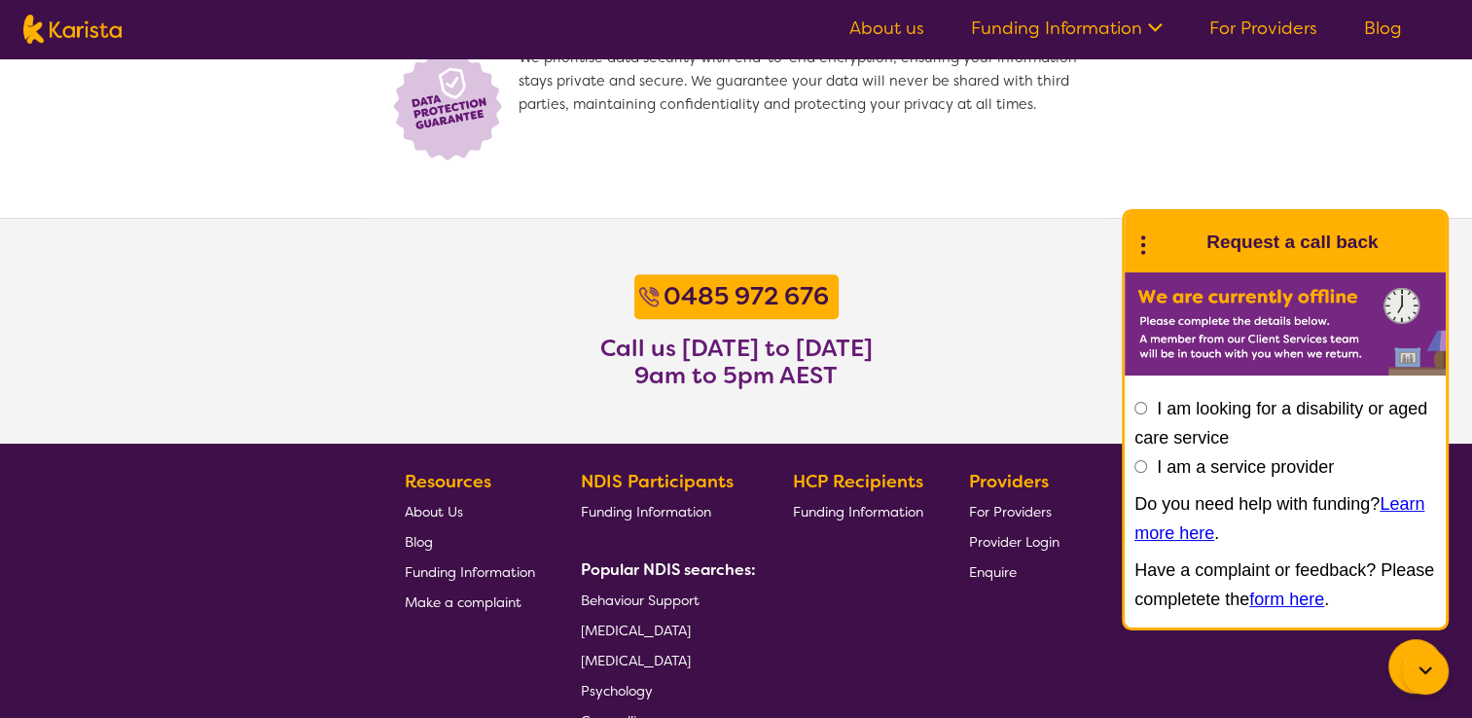
scroll to position [1411, 0]
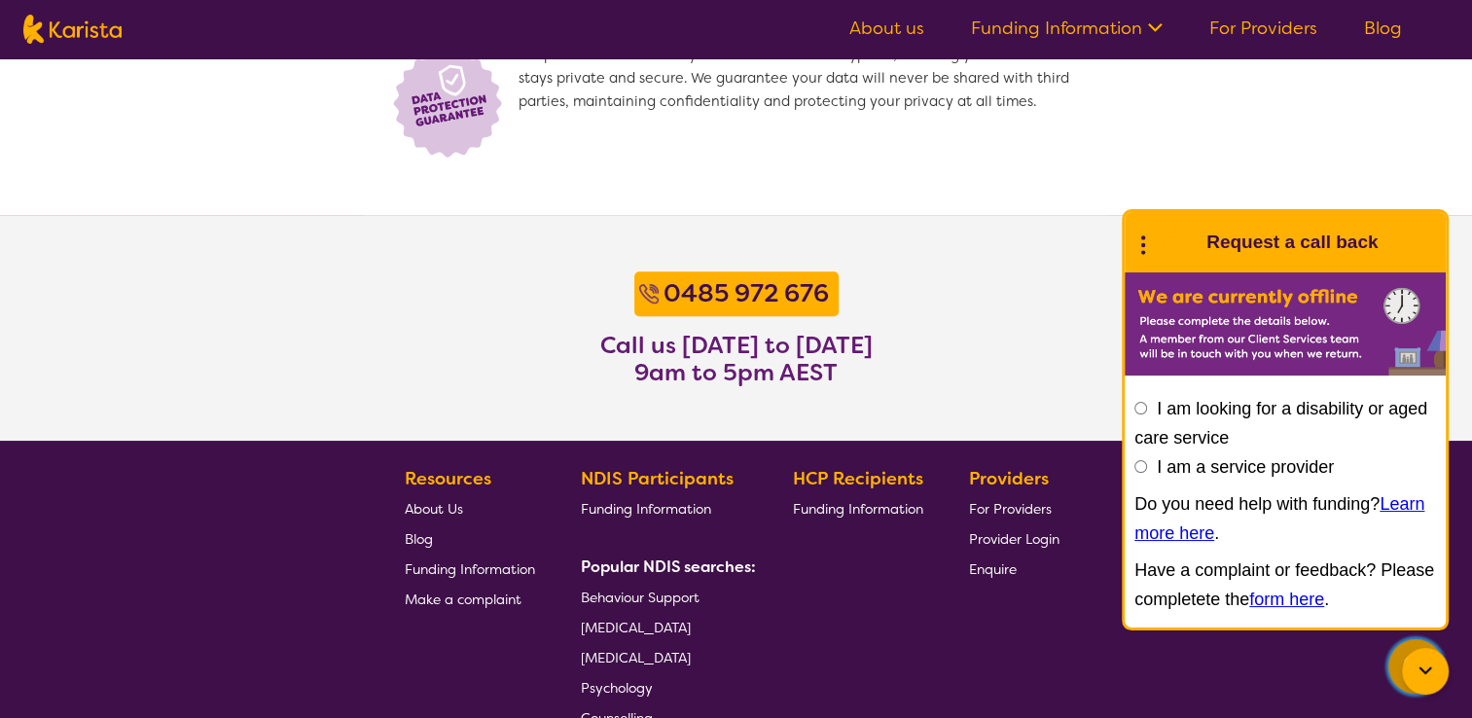
click at [1398, 681] on icon "Channel Menu" at bounding box center [1416, 664] width 39 height 39
click at [1420, 673] on icon at bounding box center [1425, 671] width 23 height 23
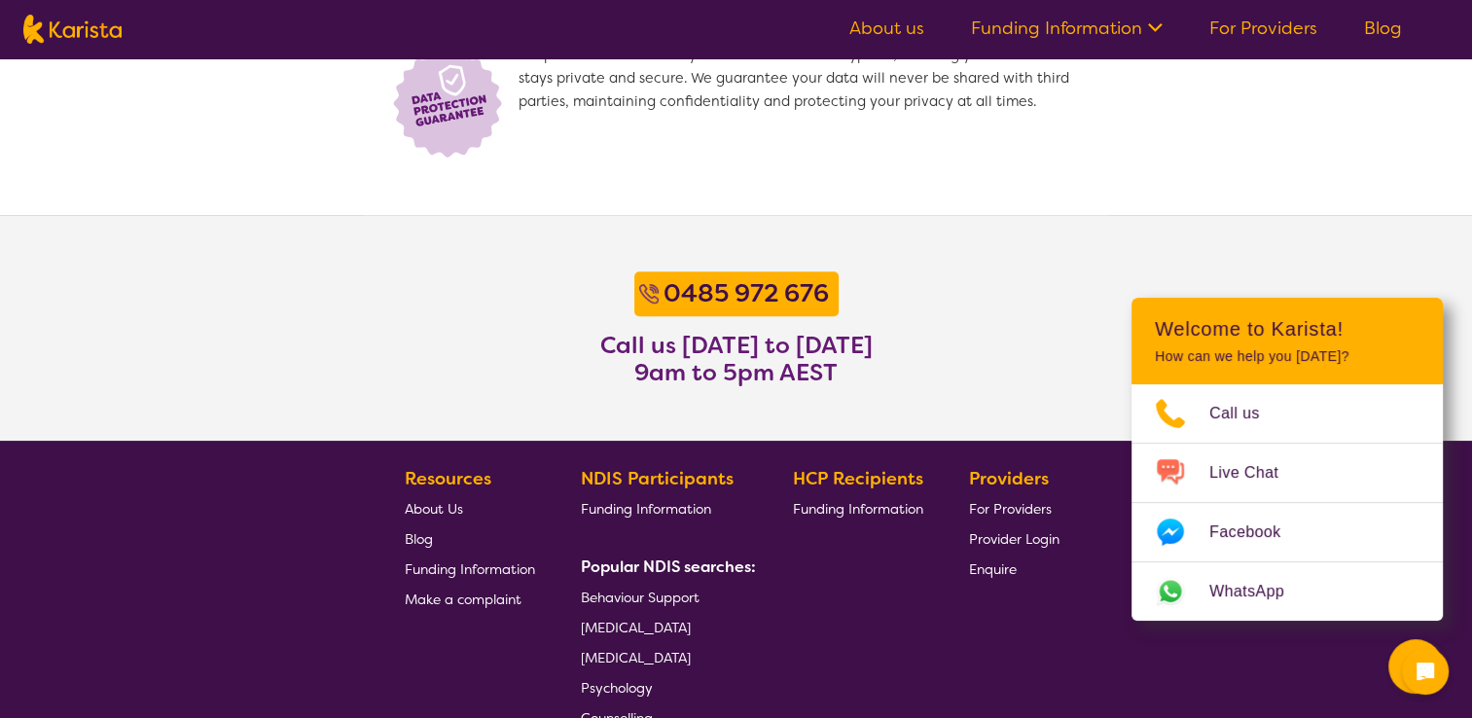
click at [1375, 240] on section "[PHONE_NUMBER] Call us [DATE] to [DATE] 9am to 5pm AEST" at bounding box center [736, 328] width 1472 height 226
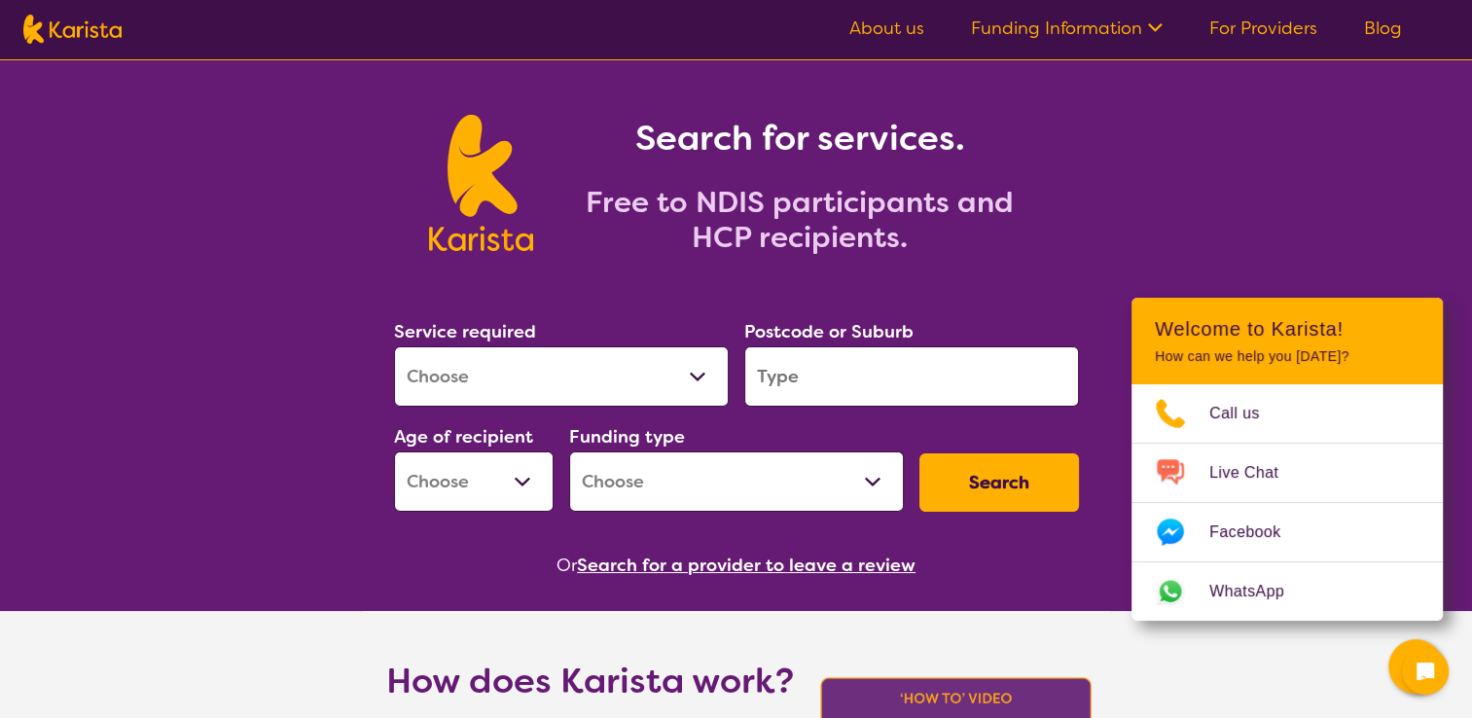
scroll to position [0, 0]
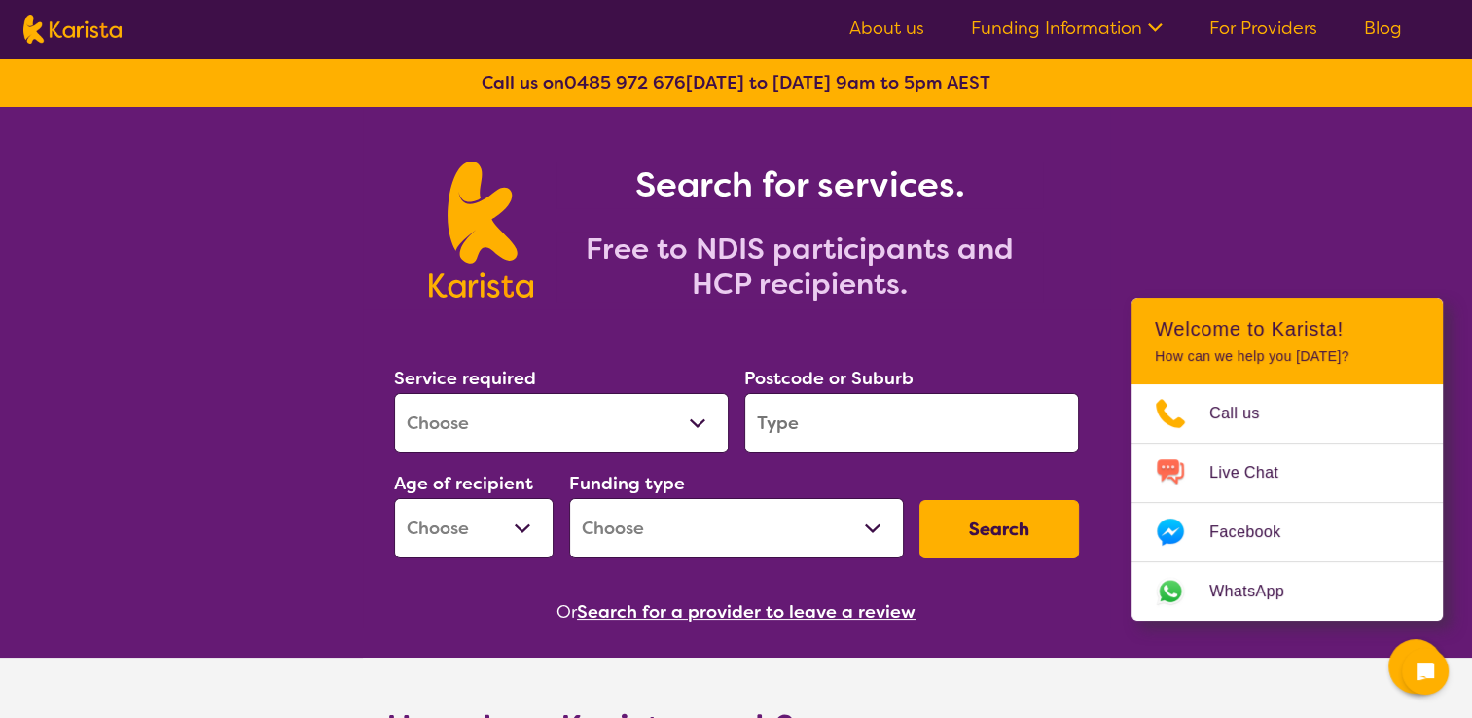
click at [1155, 31] on icon at bounding box center [1153, 26] width 20 height 20
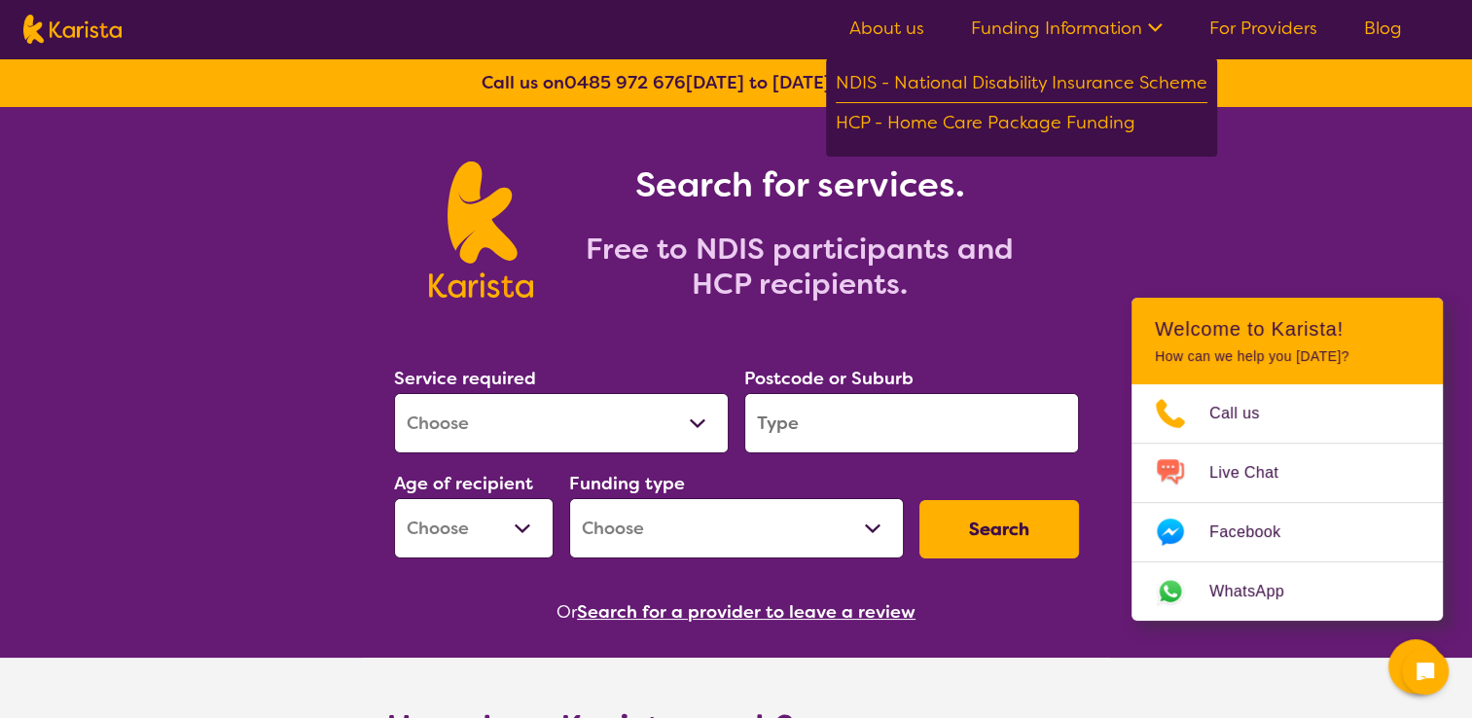
click at [1273, 35] on link "For Providers" at bounding box center [1264, 28] width 108 height 23
click at [1262, 32] on link "For Providers" at bounding box center [1264, 28] width 108 height 23
click at [1279, 188] on div "Search for services. Free to NDIS participants and HCP recipients." at bounding box center [736, 208] width 1472 height 202
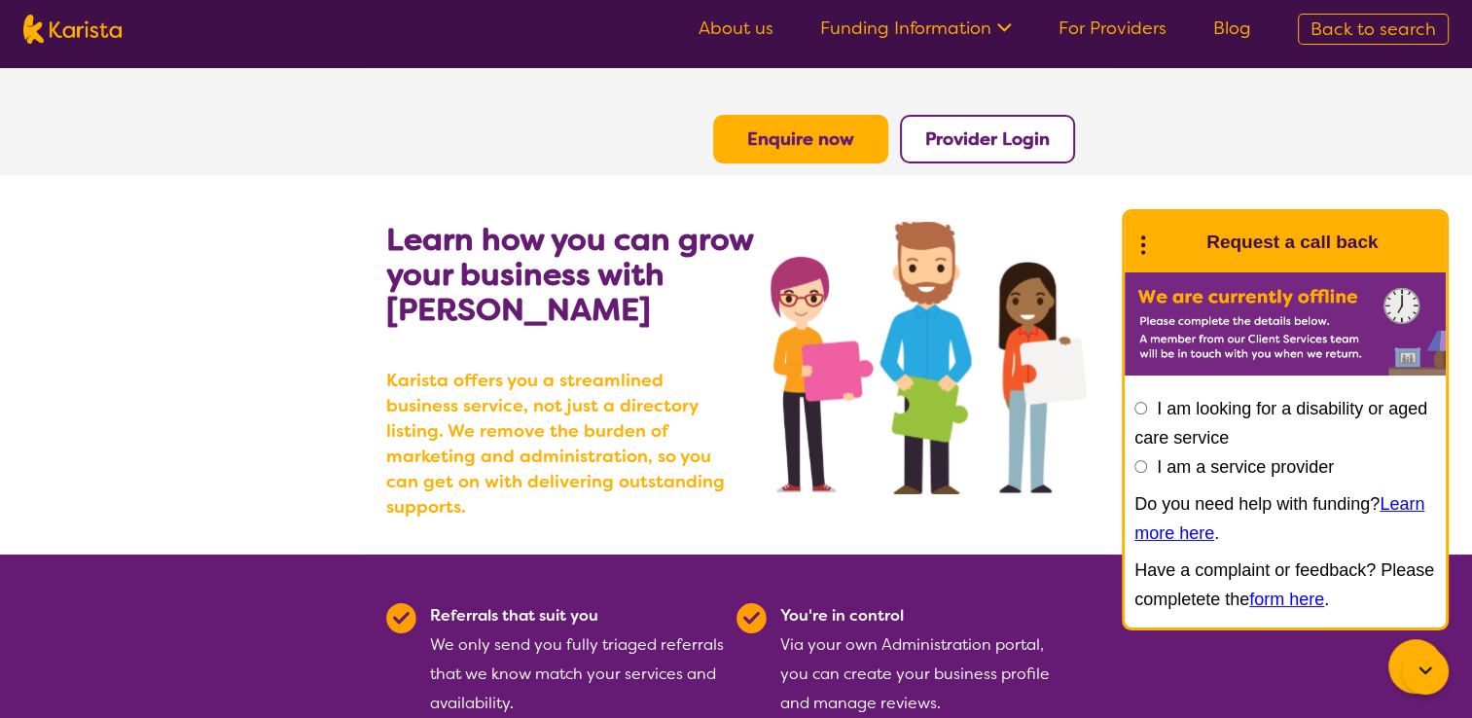
click at [1013, 140] on b "Provider Login" at bounding box center [988, 138] width 125 height 23
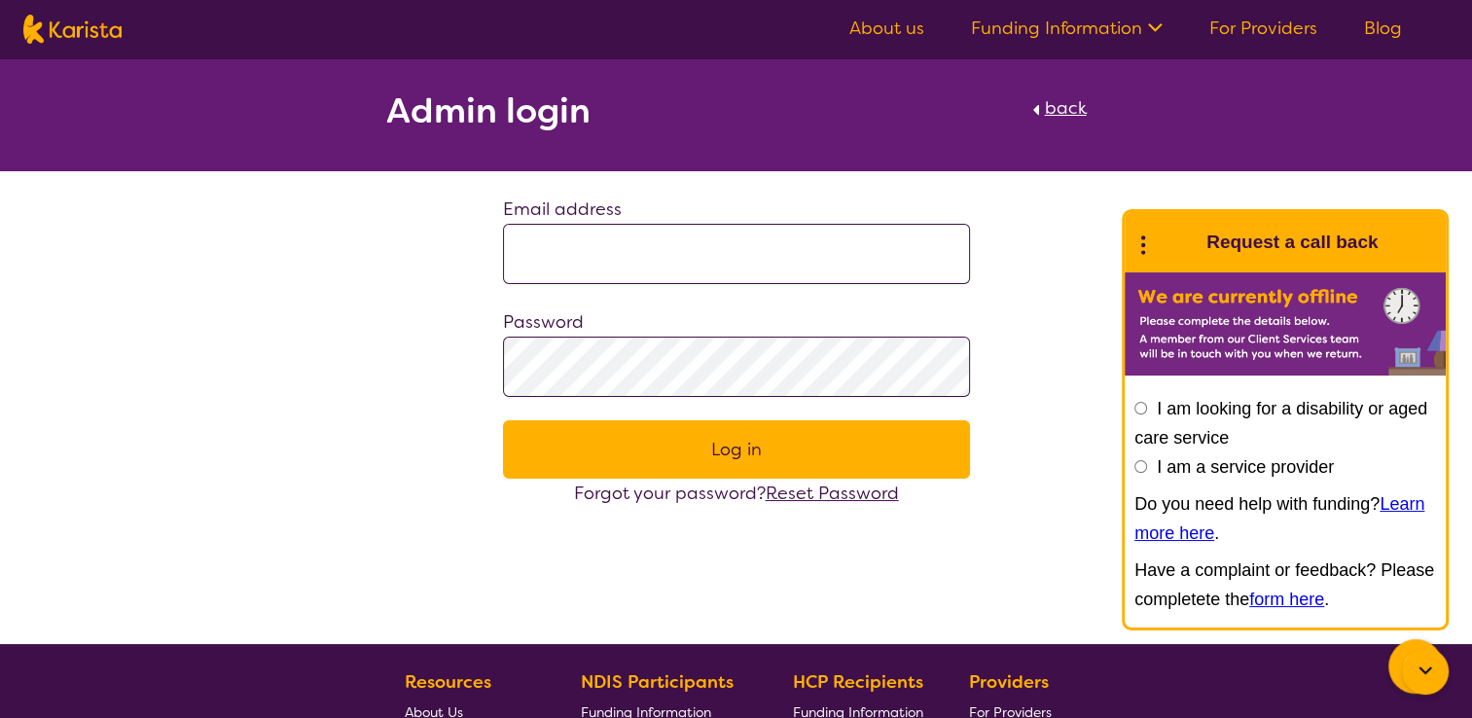
click at [1419, 685] on div at bounding box center [1425, 671] width 47 height 47
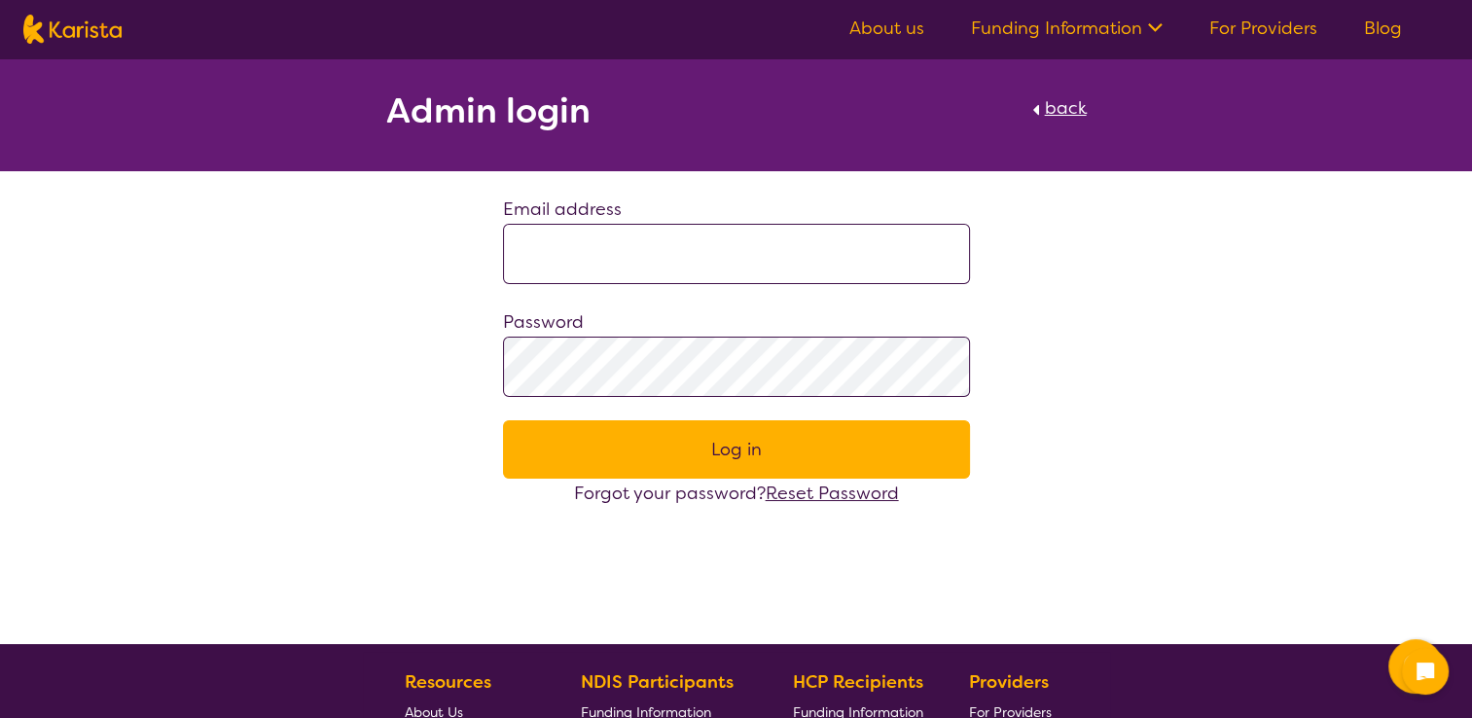
click at [1055, 113] on span "back" at bounding box center [1066, 107] width 42 height 23
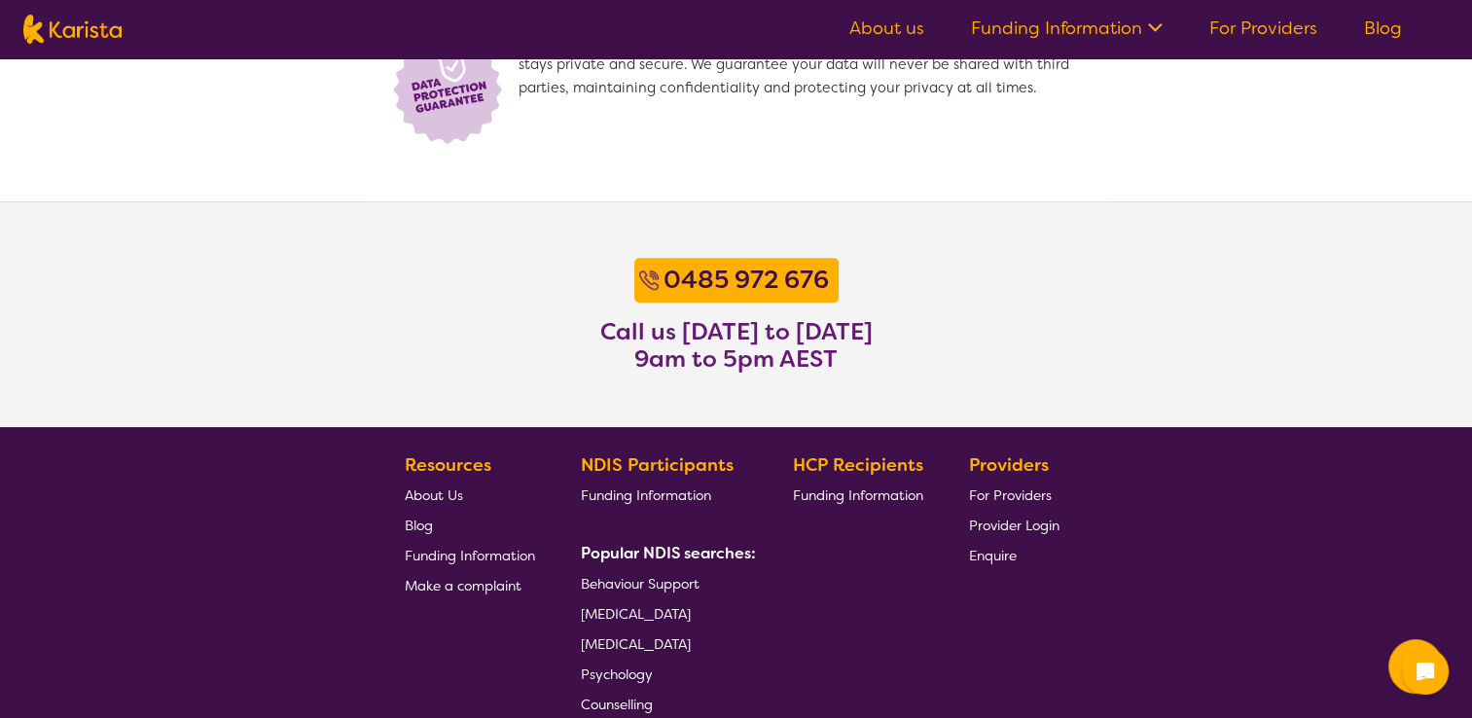
scroll to position [1448, 0]
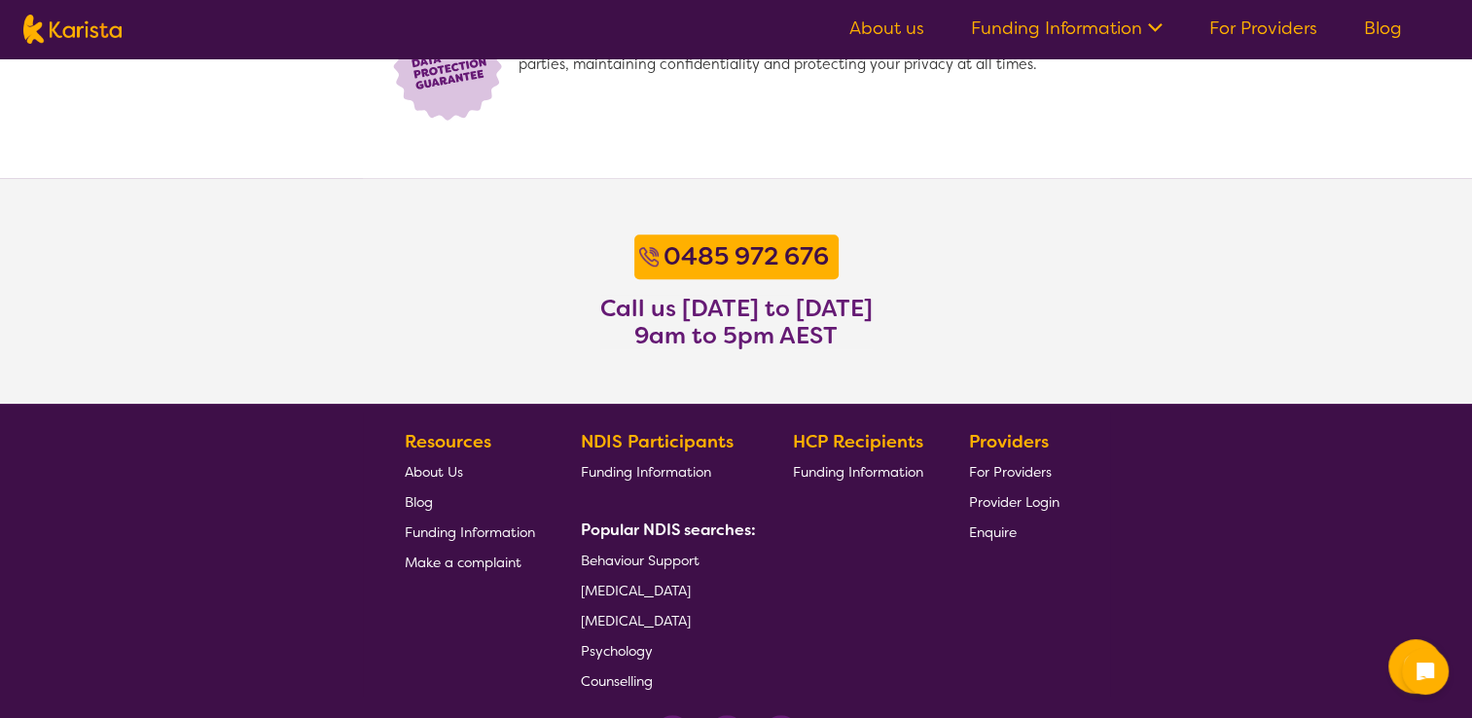
click at [1032, 476] on span "For Providers" at bounding box center [1010, 472] width 83 height 18
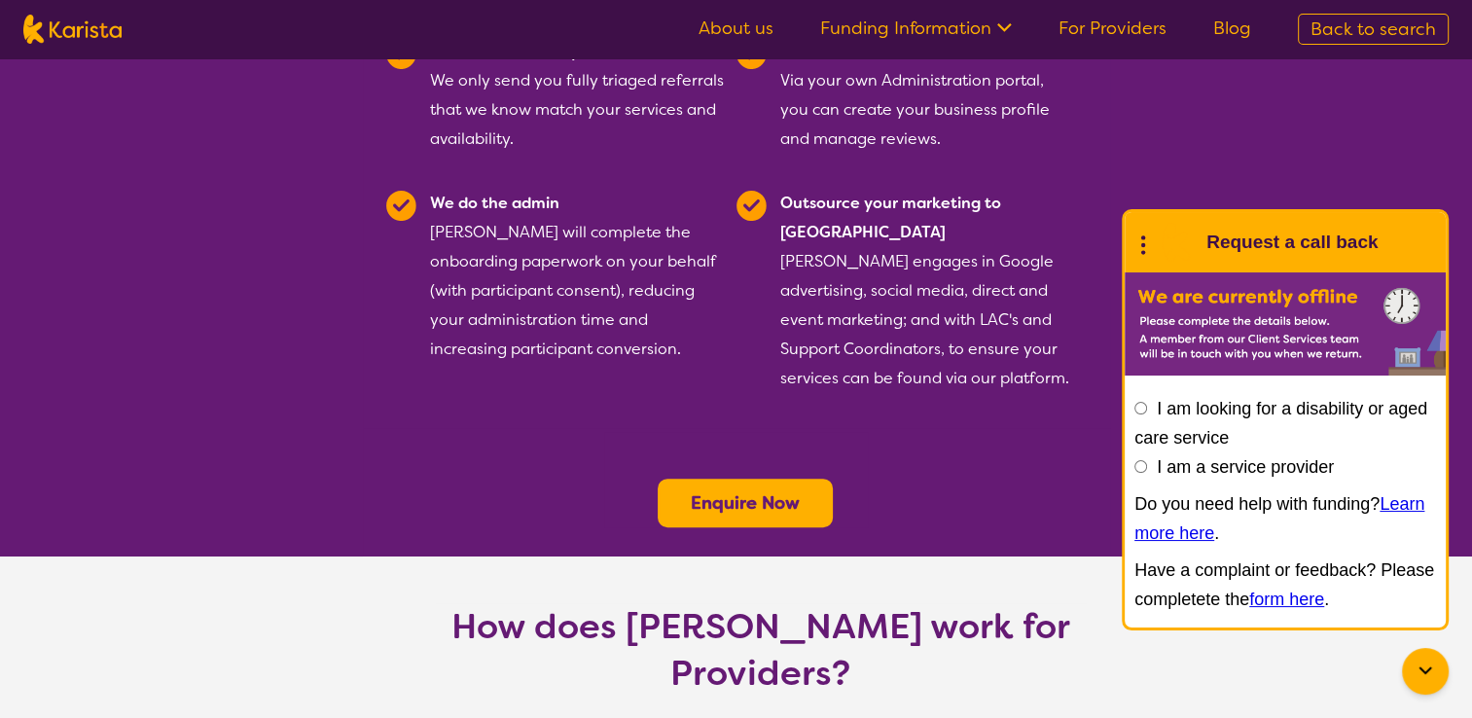
click at [759, 491] on b "Enquire Now" at bounding box center [745, 502] width 109 height 23
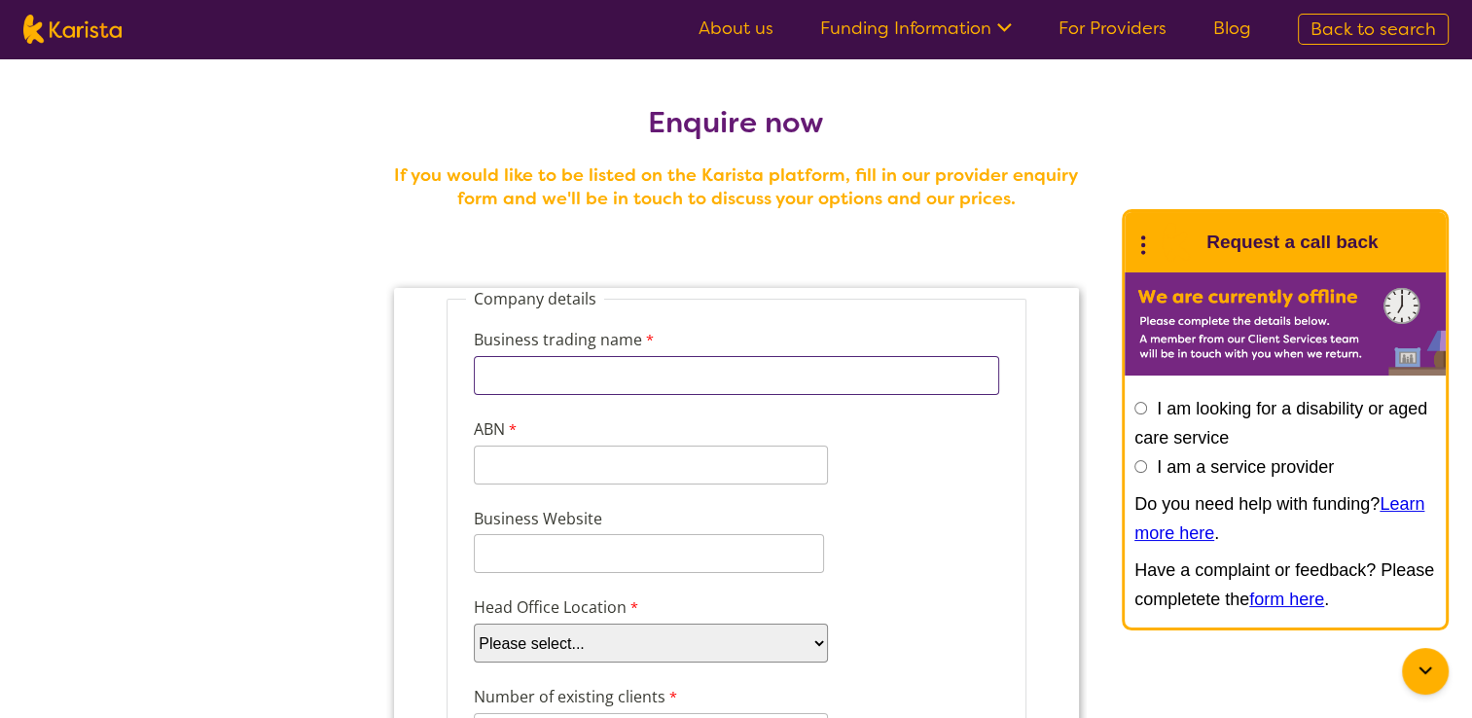
click at [890, 381] on input "Business trading name" at bounding box center [736, 375] width 526 height 39
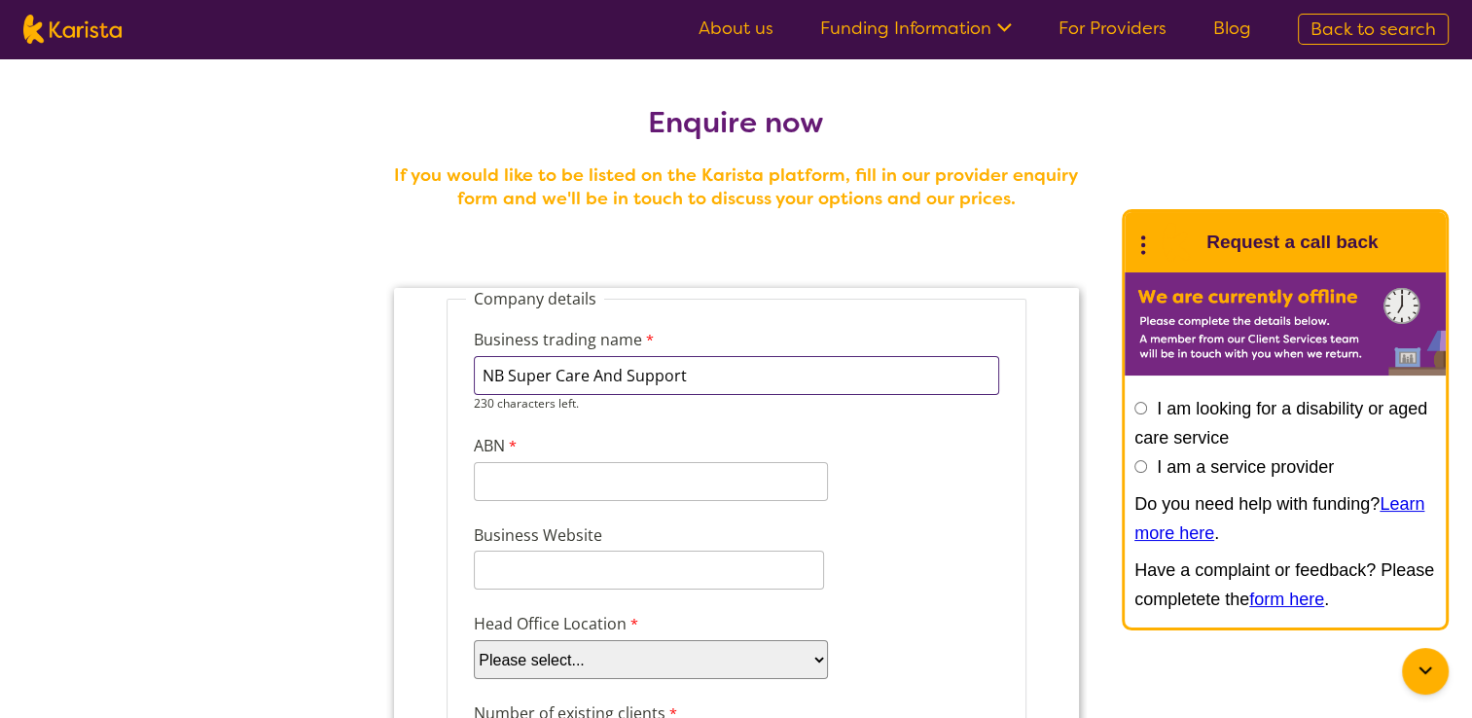
type input "NB Super Care And Support"
click at [787, 484] on div "11 characters left." at bounding box center [650, 481] width 354 height 39
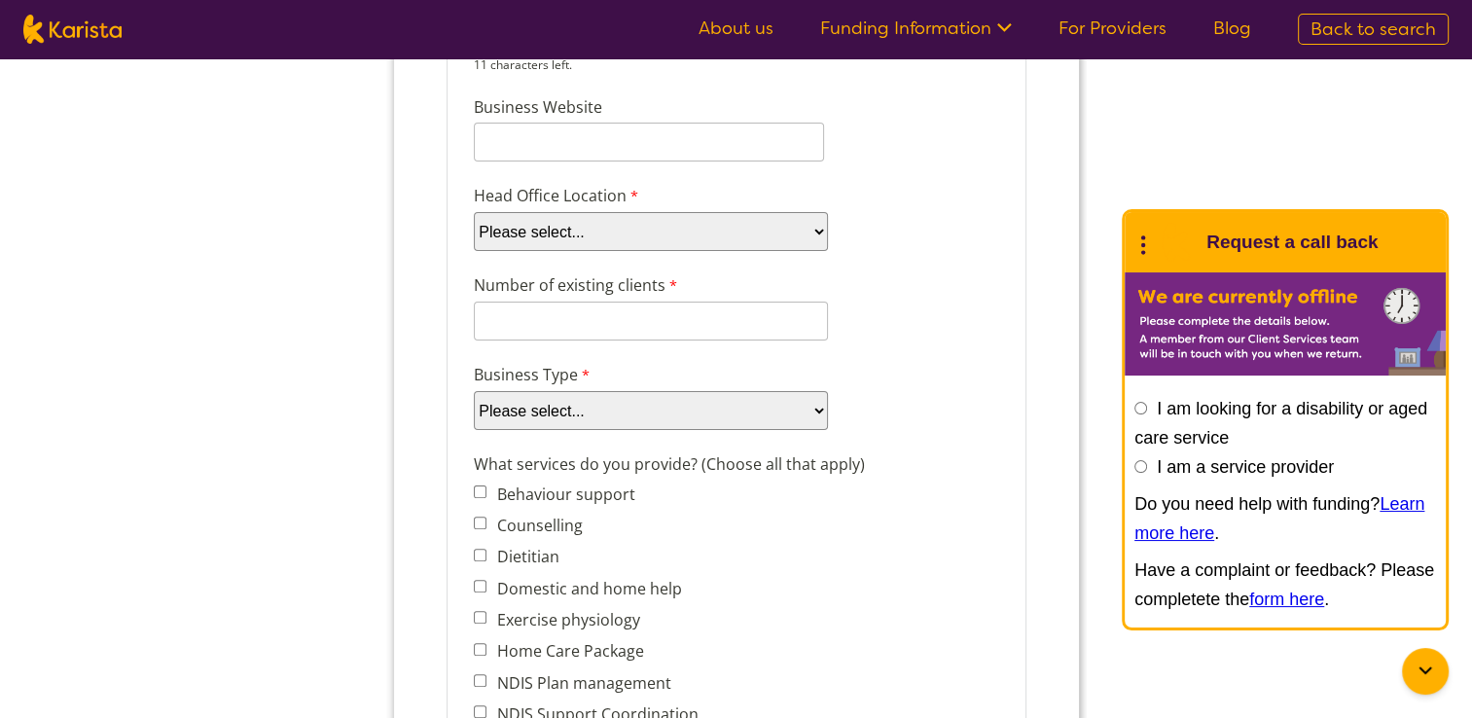
scroll to position [433, 0]
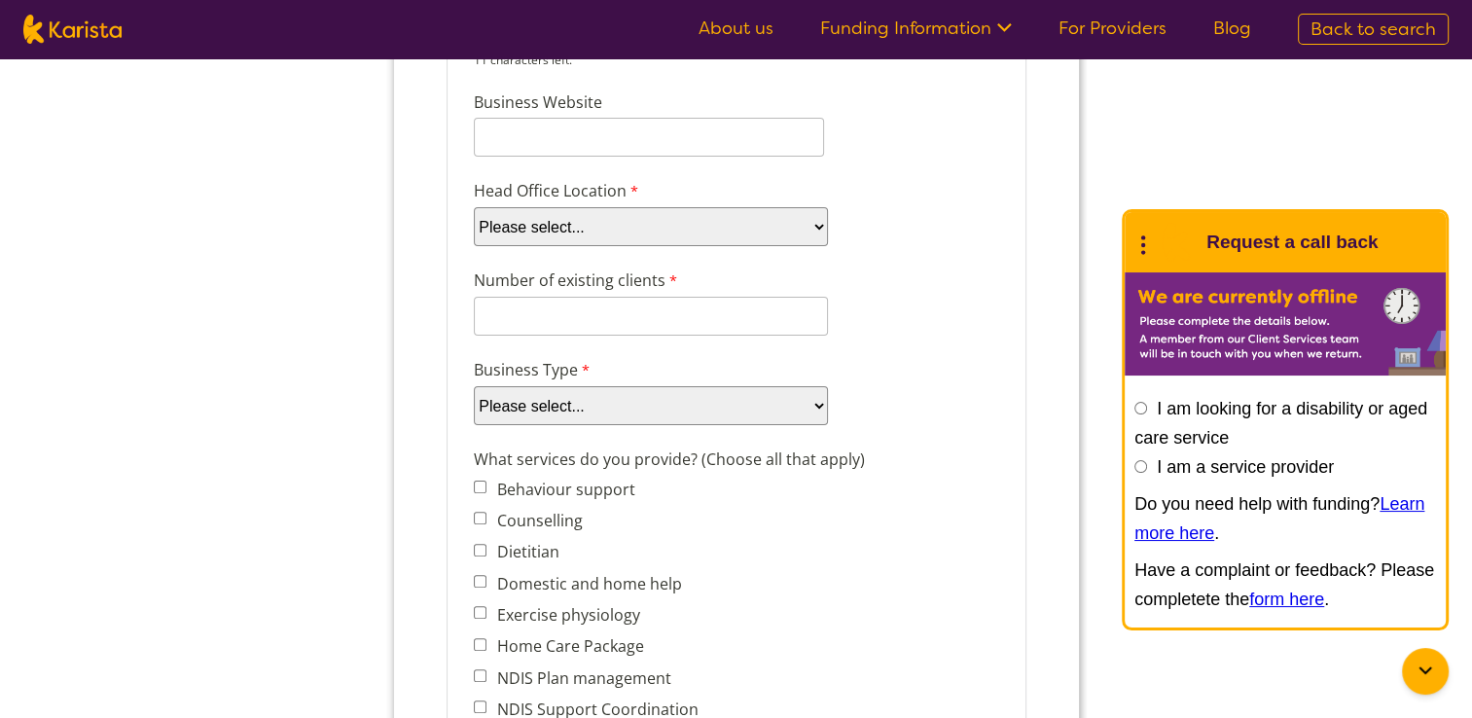
click at [792, 395] on select "Please select... Company Individual/Sole Trader Other (please specify)" at bounding box center [650, 405] width 354 height 39
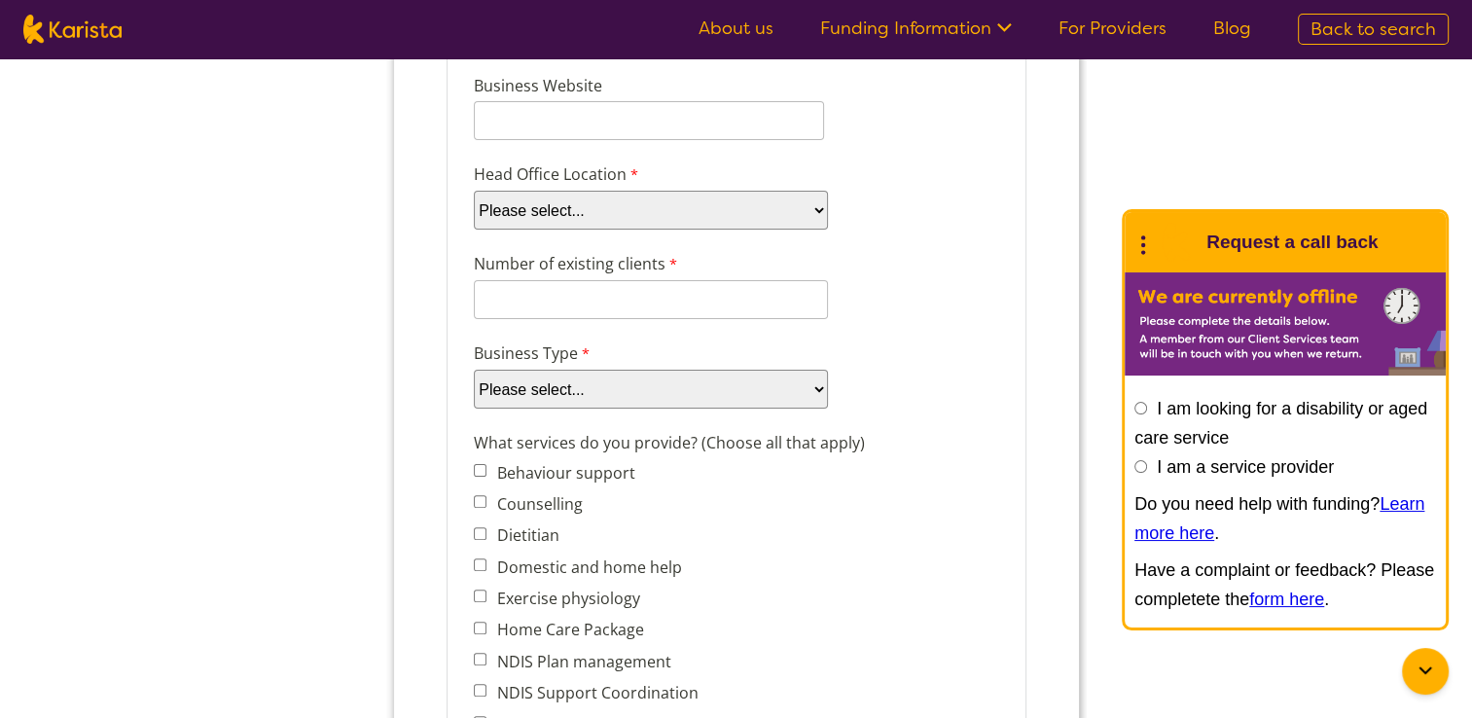
select select "tfa_87"
click at [473, 409] on select "Please select... Company Individual/Sole Trader Other (please specify)" at bounding box center [650, 389] width 354 height 39
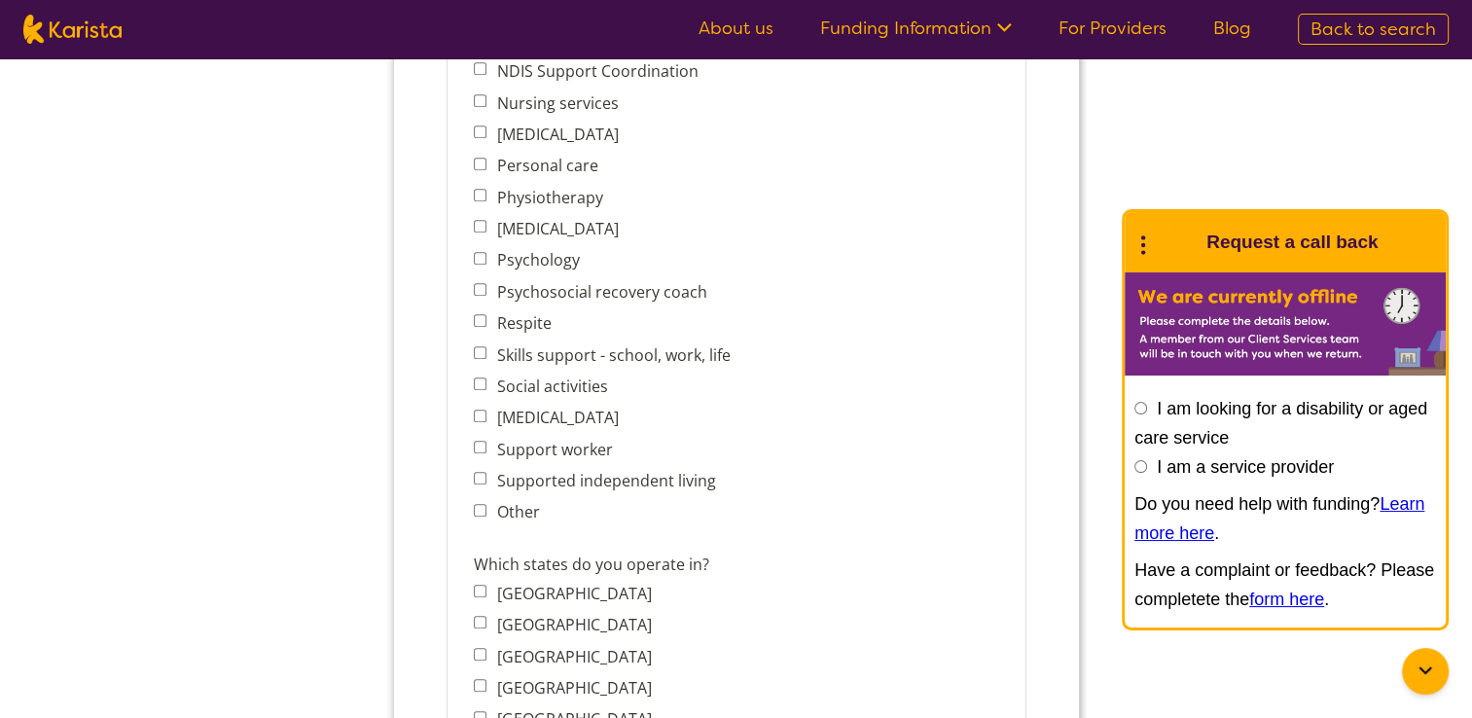
scroll to position [1063, 0]
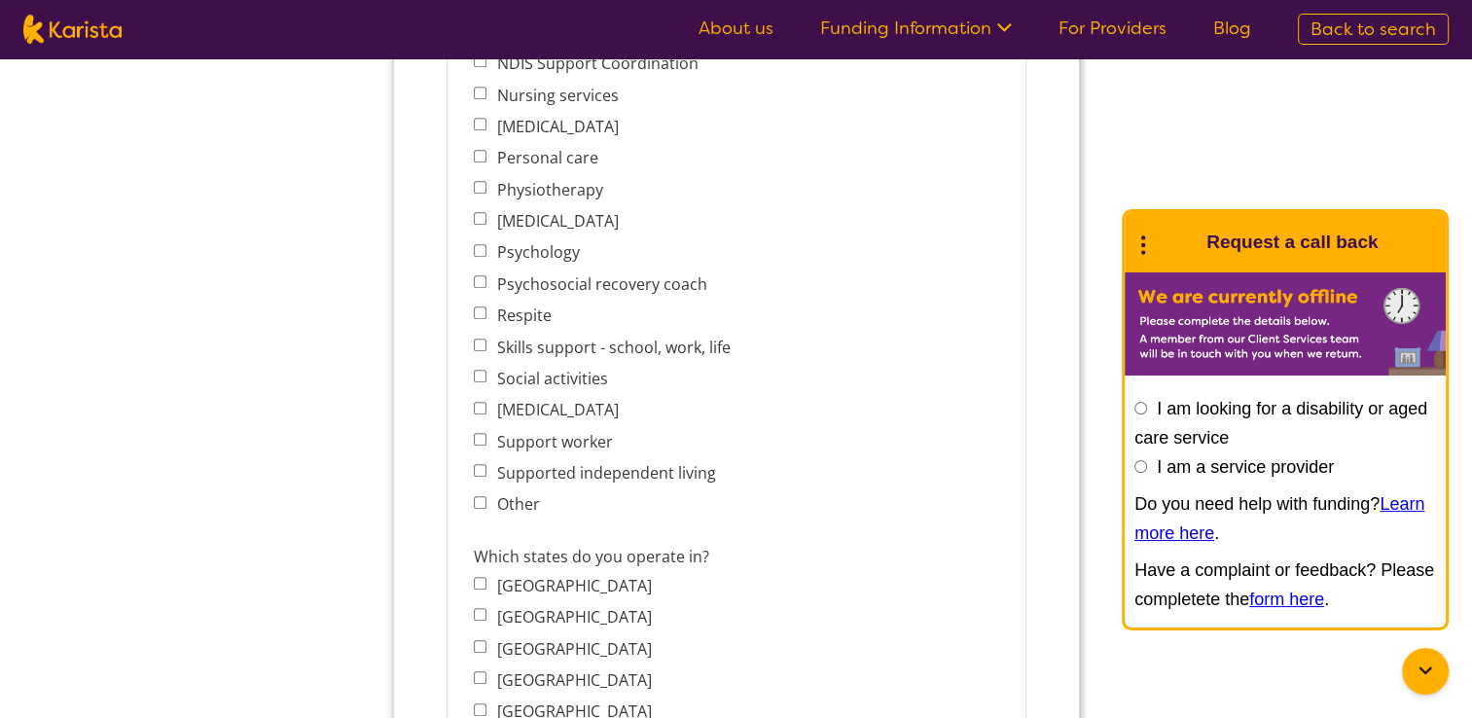
click at [479, 608] on input "New South Wales" at bounding box center [479, 614] width 13 height 13
checkbox input "true"
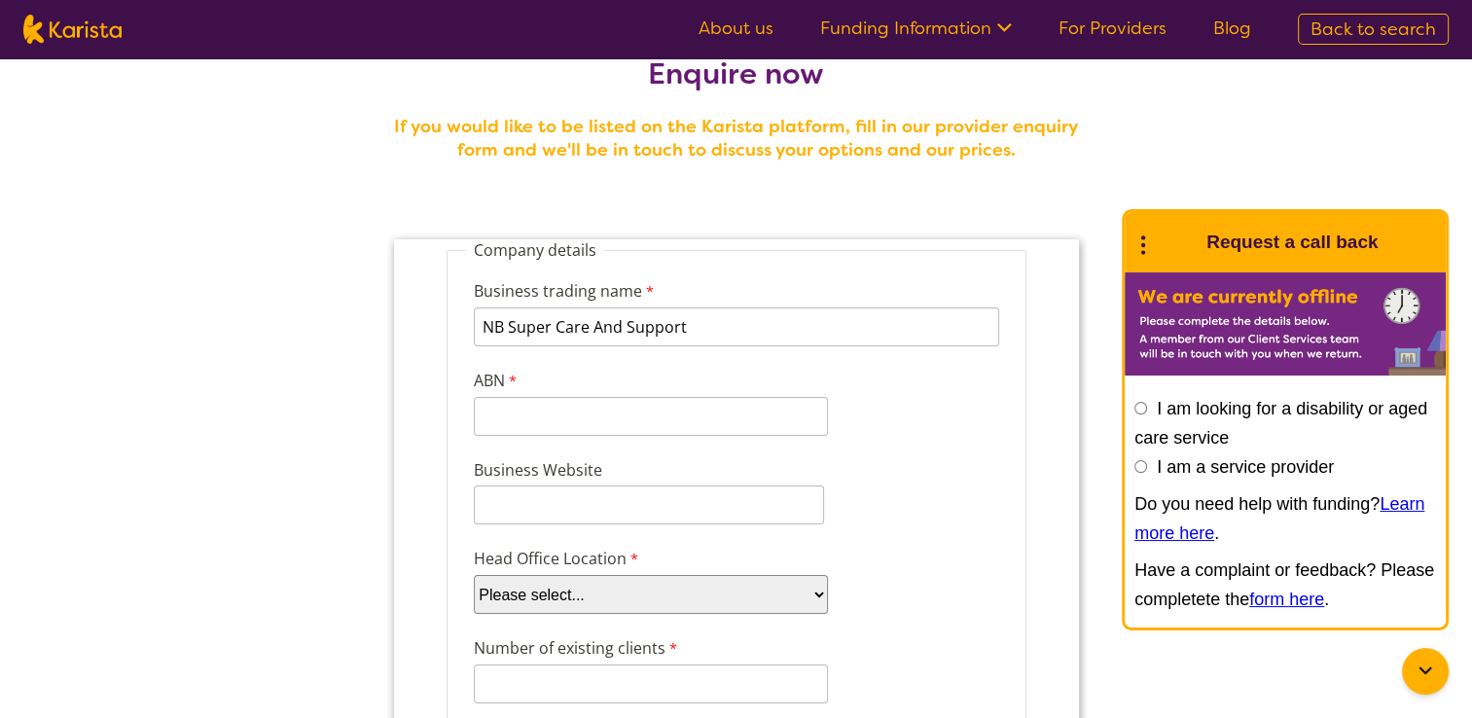
scroll to position [0, 0]
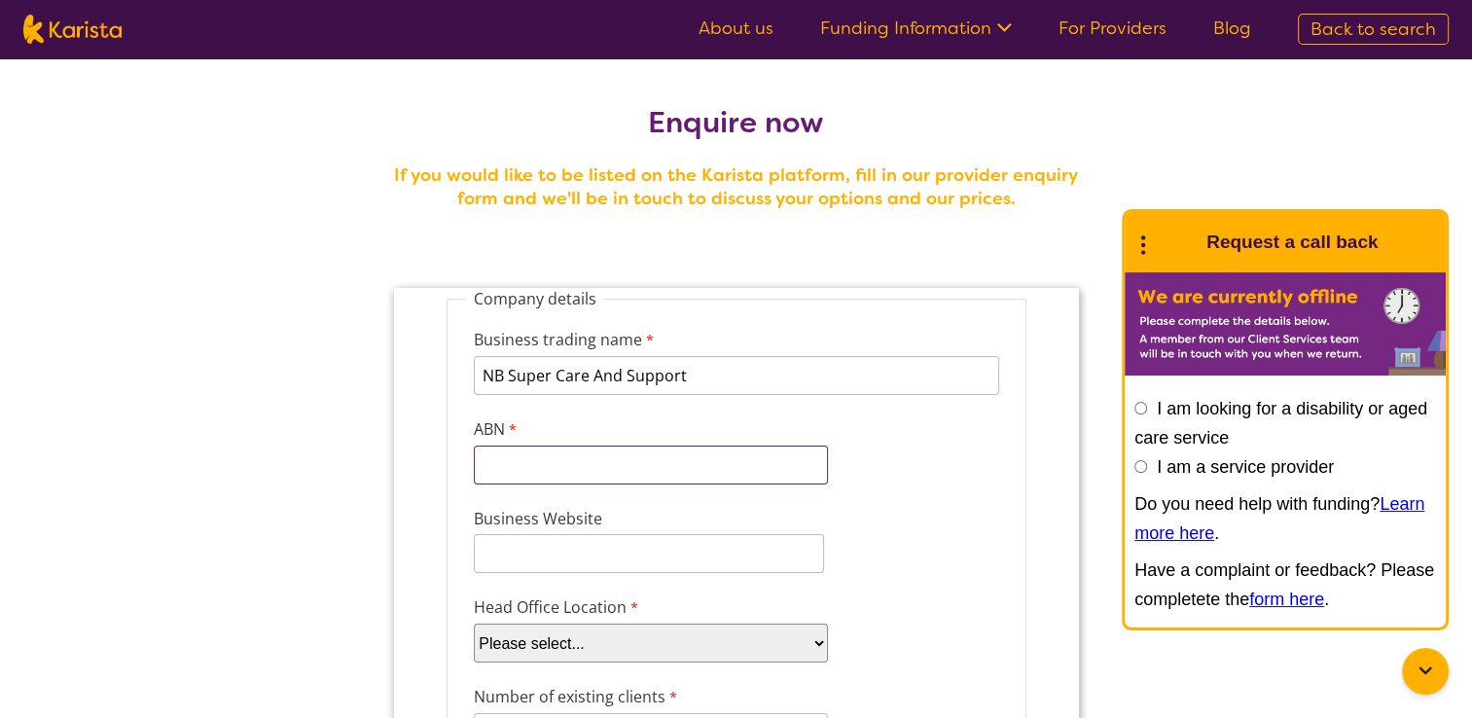
click at [780, 458] on input "ABN" at bounding box center [650, 465] width 354 height 39
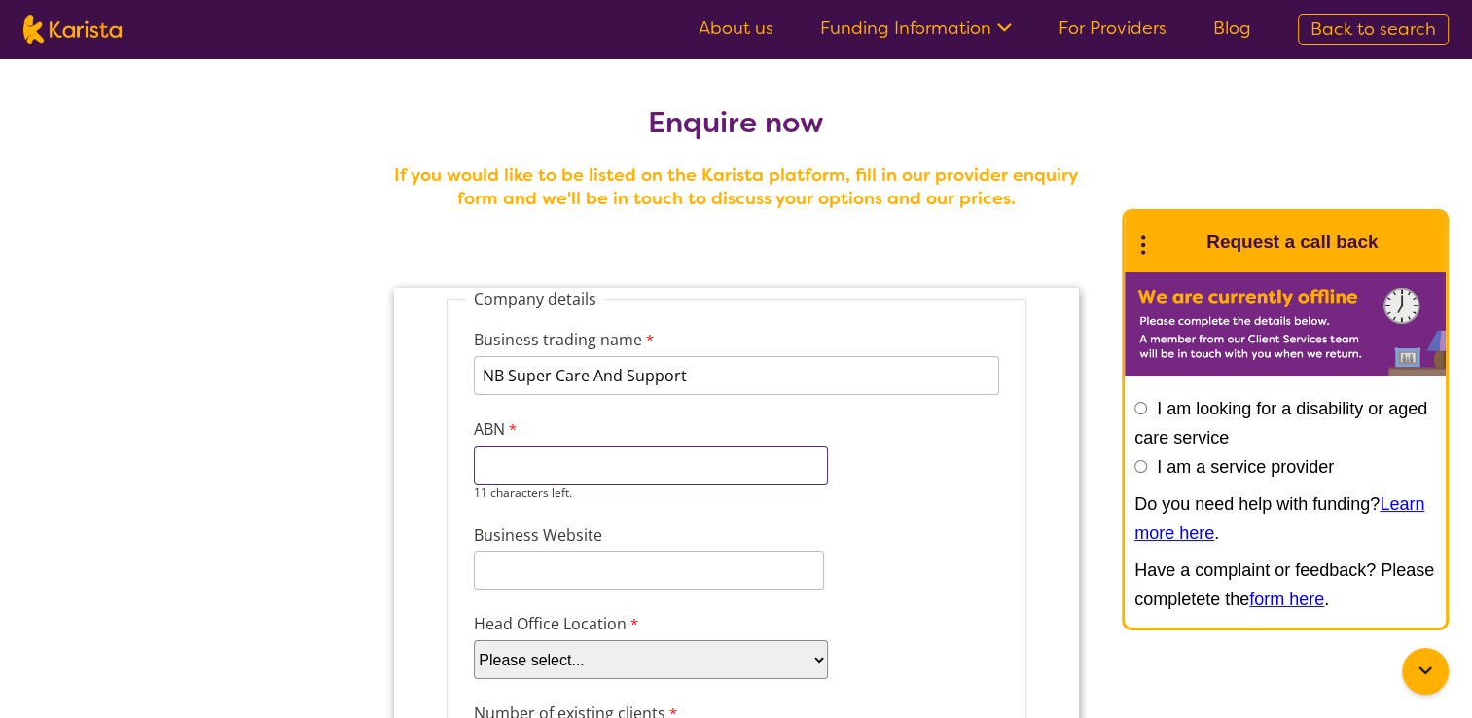
click at [532, 457] on input "ABN" at bounding box center [650, 465] width 354 height 39
paste input "80 583 425"
click at [695, 468] on input "80583425" at bounding box center [650, 465] width 354 height 39
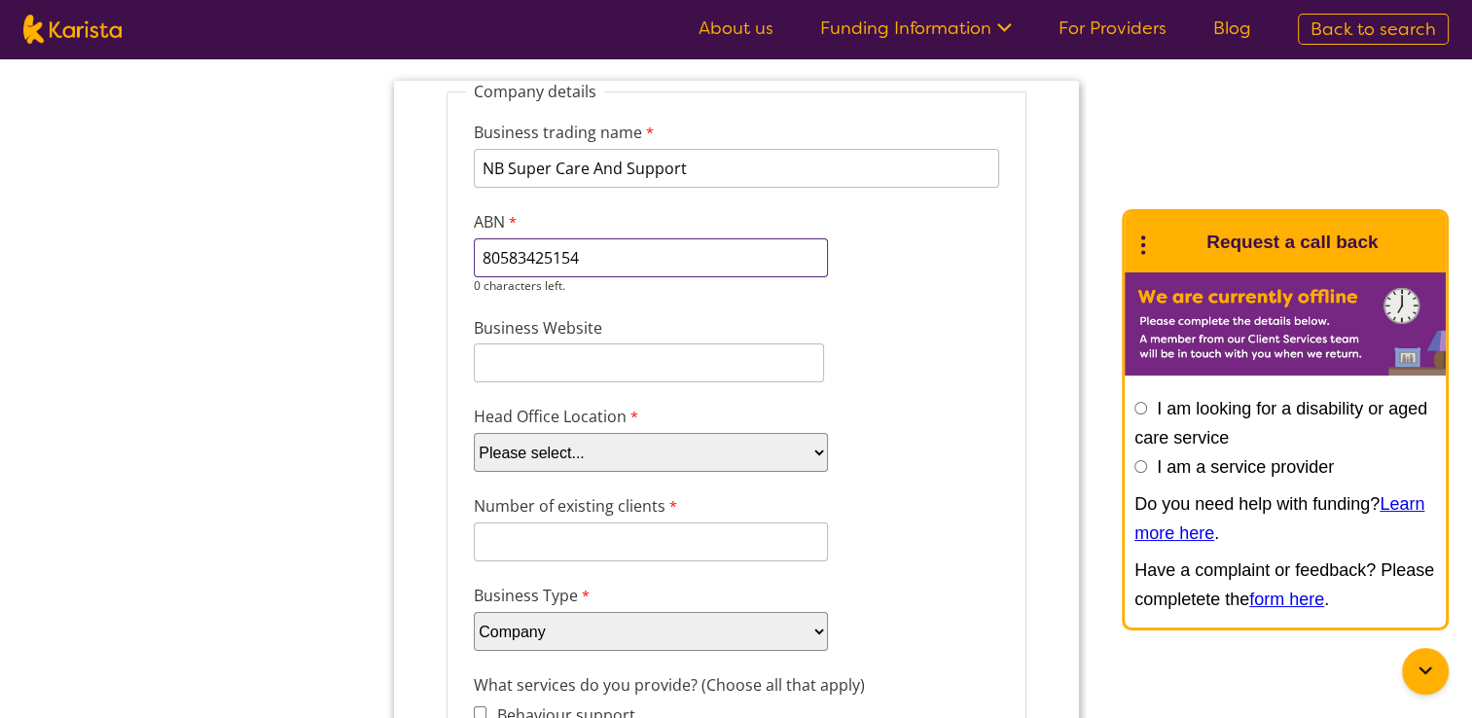
scroll to position [264, 0]
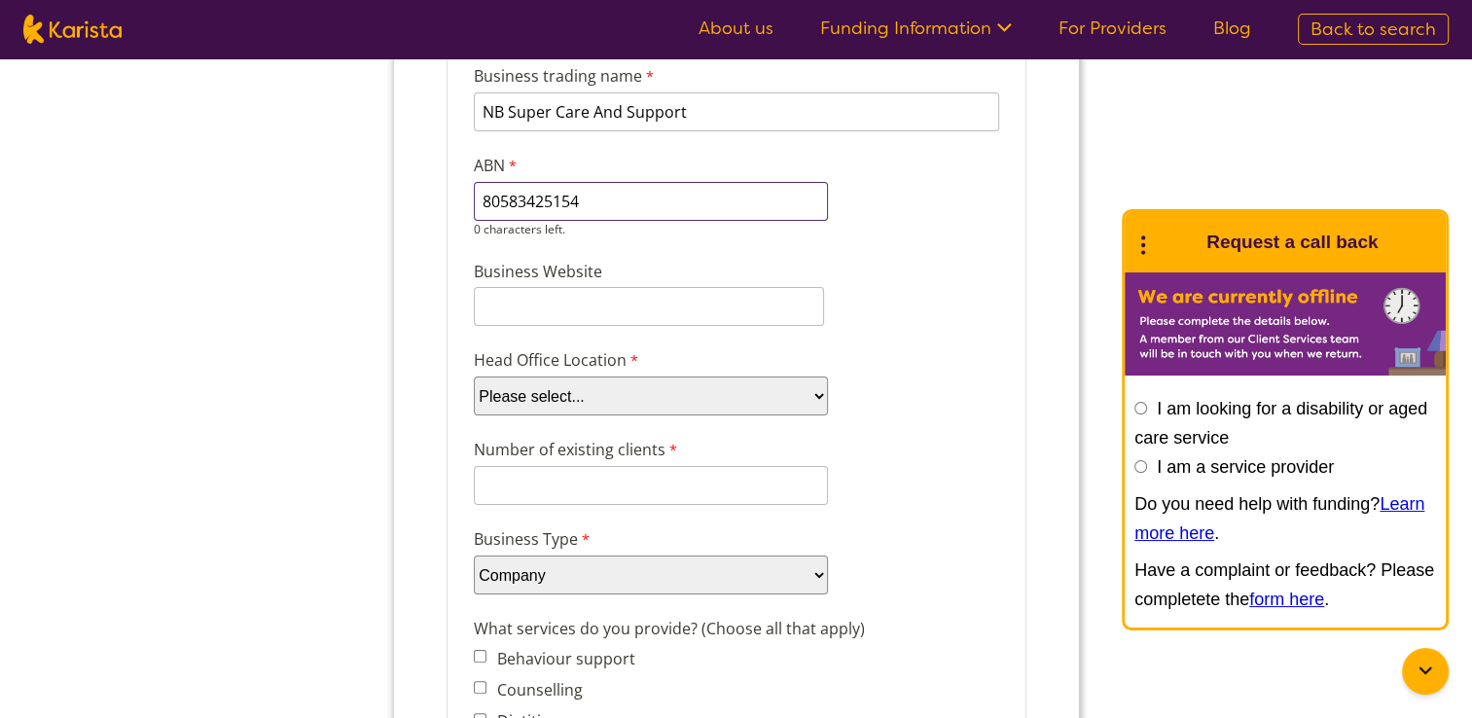
type input "80583425154"
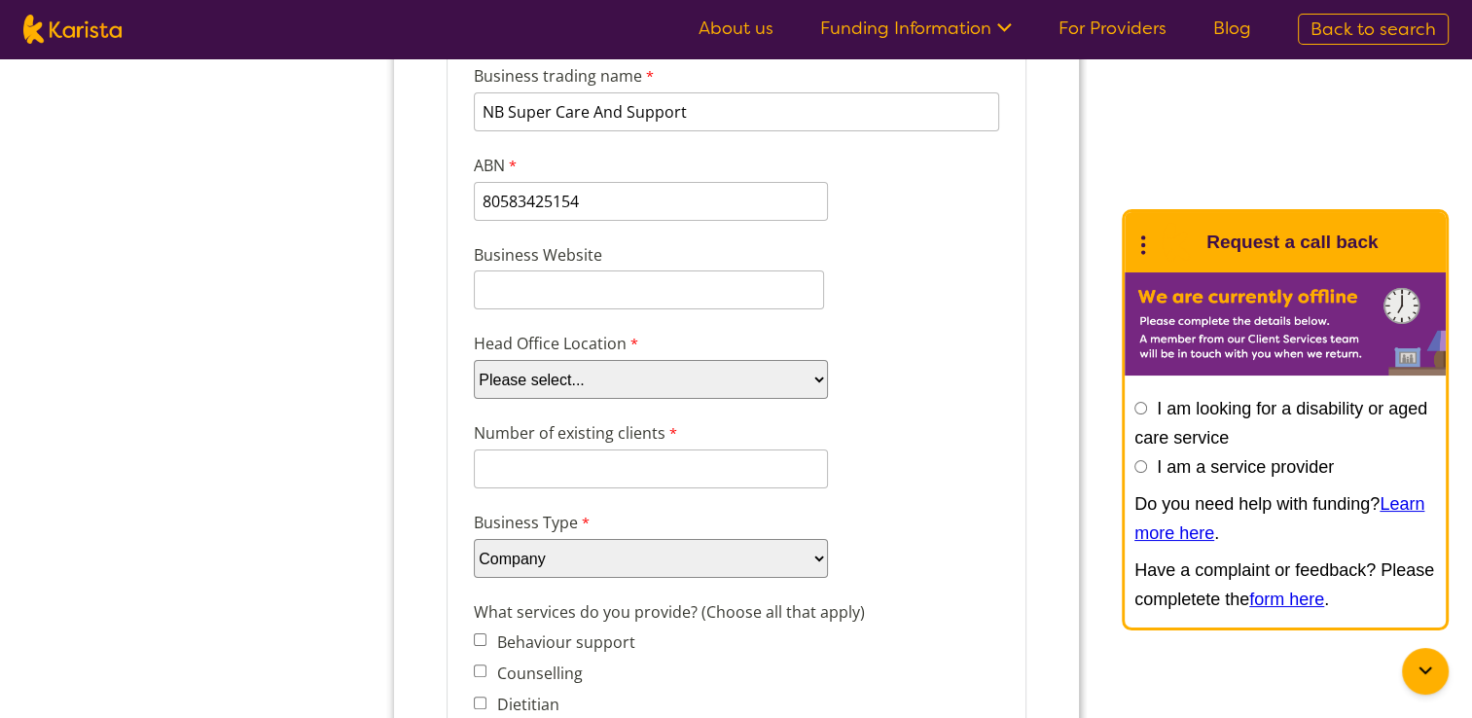
select select "tfa_95"
click at [473, 360] on select "Please select... ACT NSW NT QLD SA TAS VIC WA" at bounding box center [650, 379] width 354 height 39
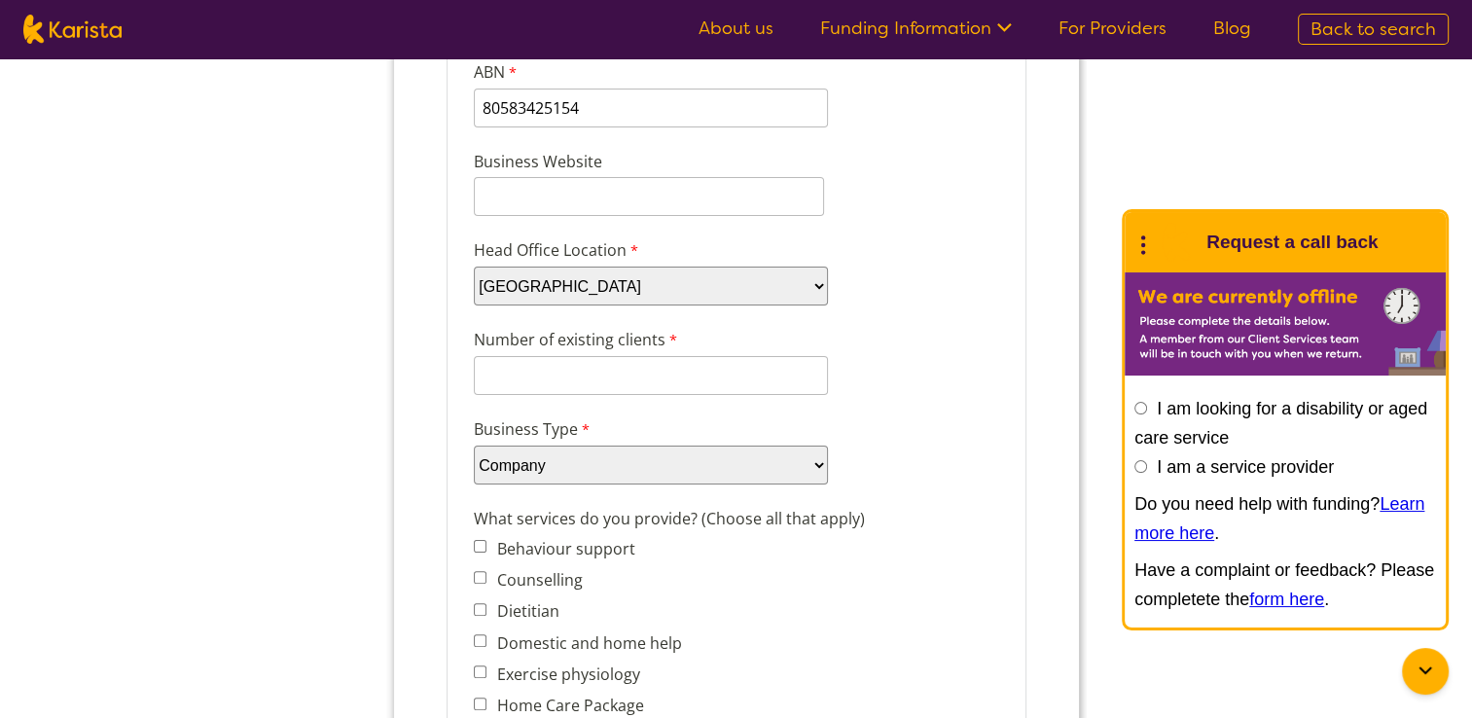
scroll to position [366, 0]
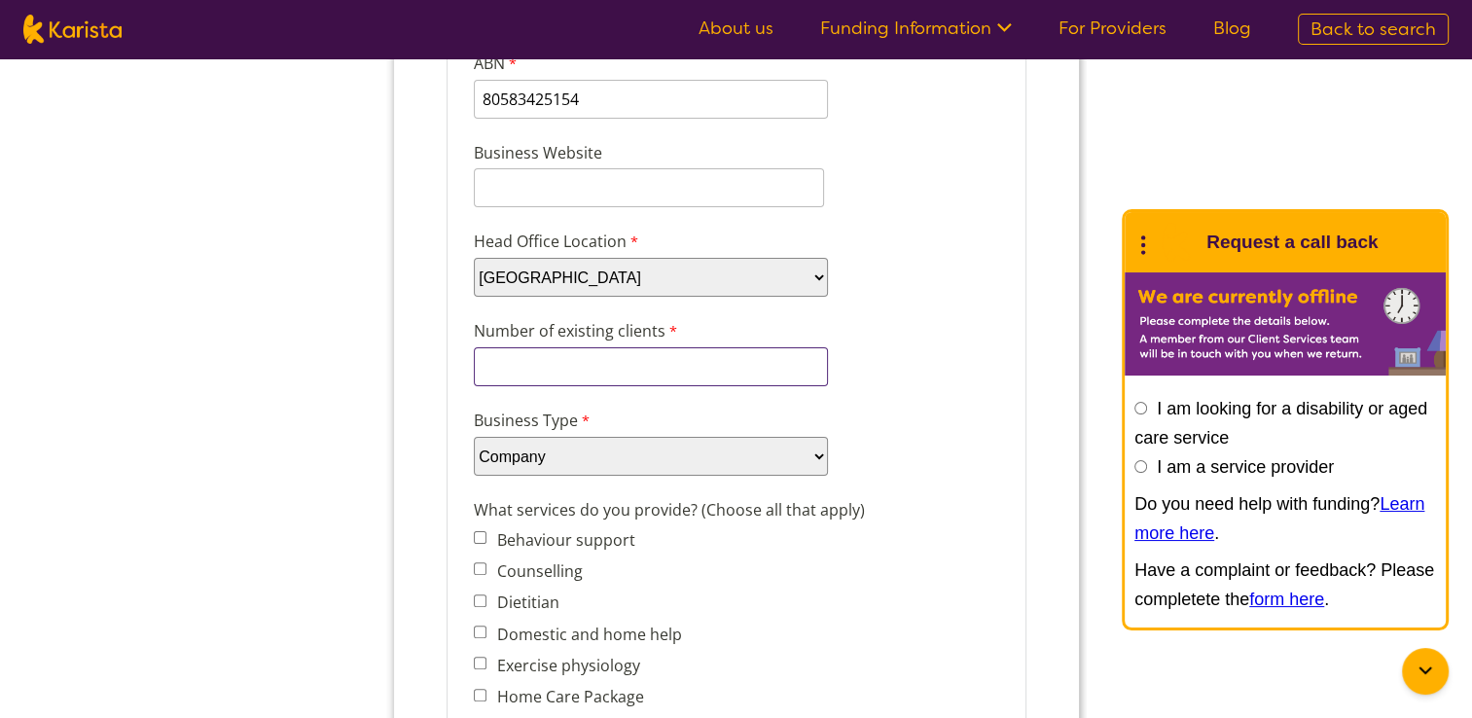
click at [756, 366] on input "Number of existing clients" at bounding box center [650, 366] width 354 height 39
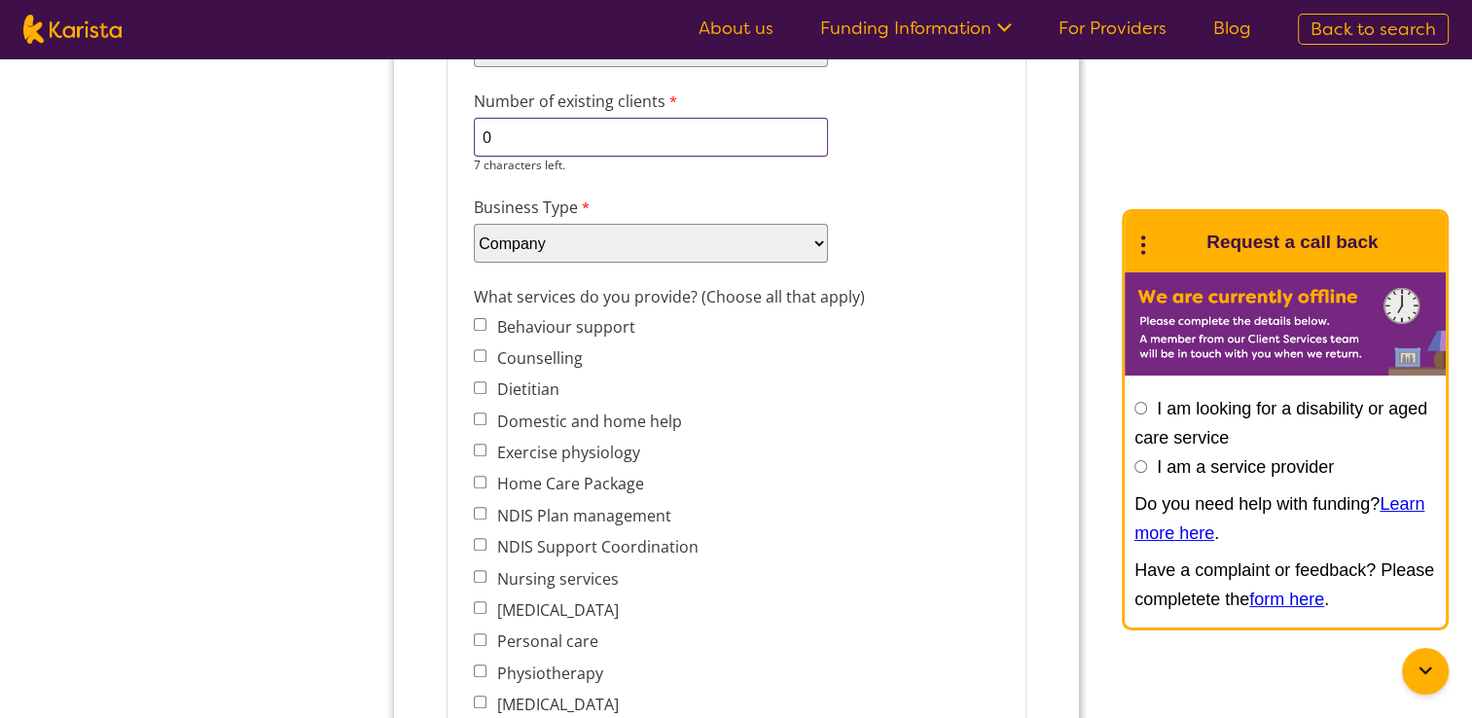
scroll to position [603, 0]
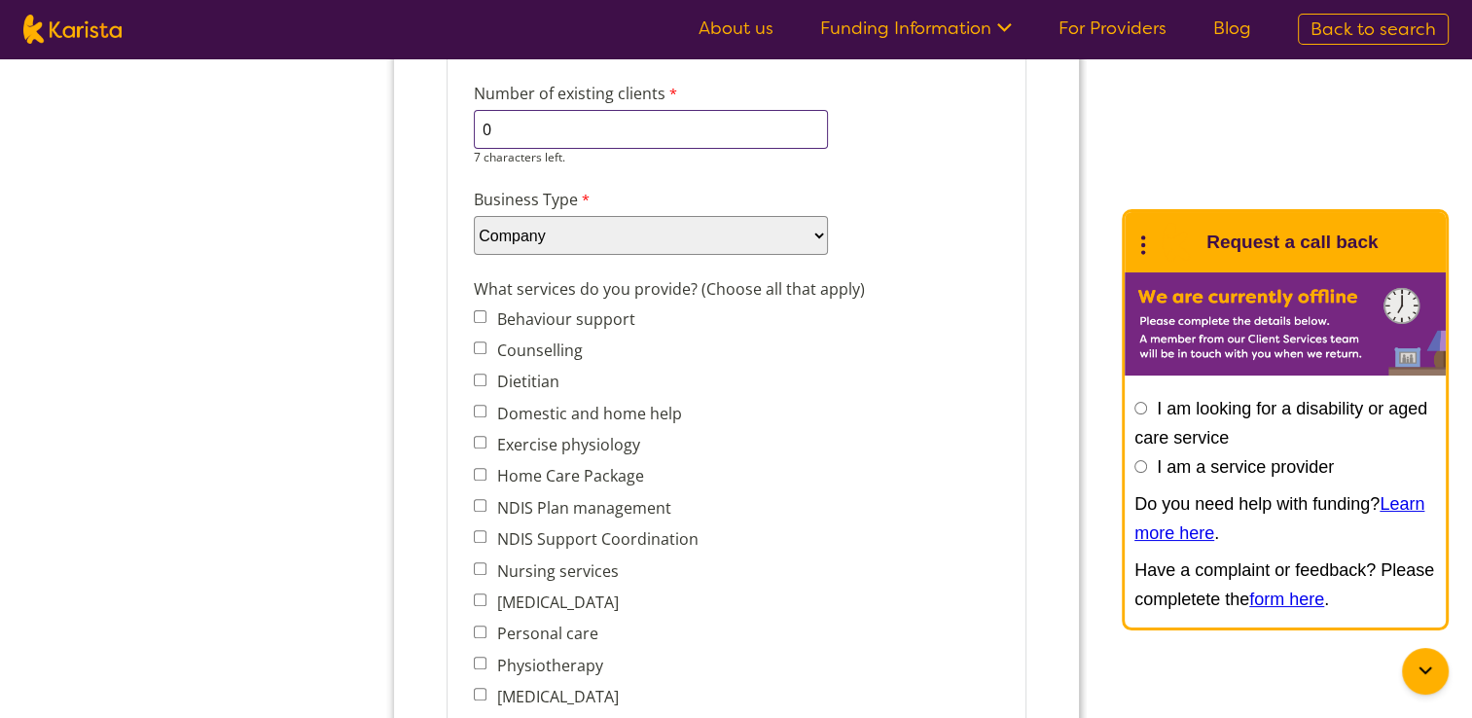
type input "0"
click at [479, 398] on span "Behaviour support Counselling Dietitian Domestic and home help Exercise physiol…" at bounding box center [607, 649] width 268 height 689
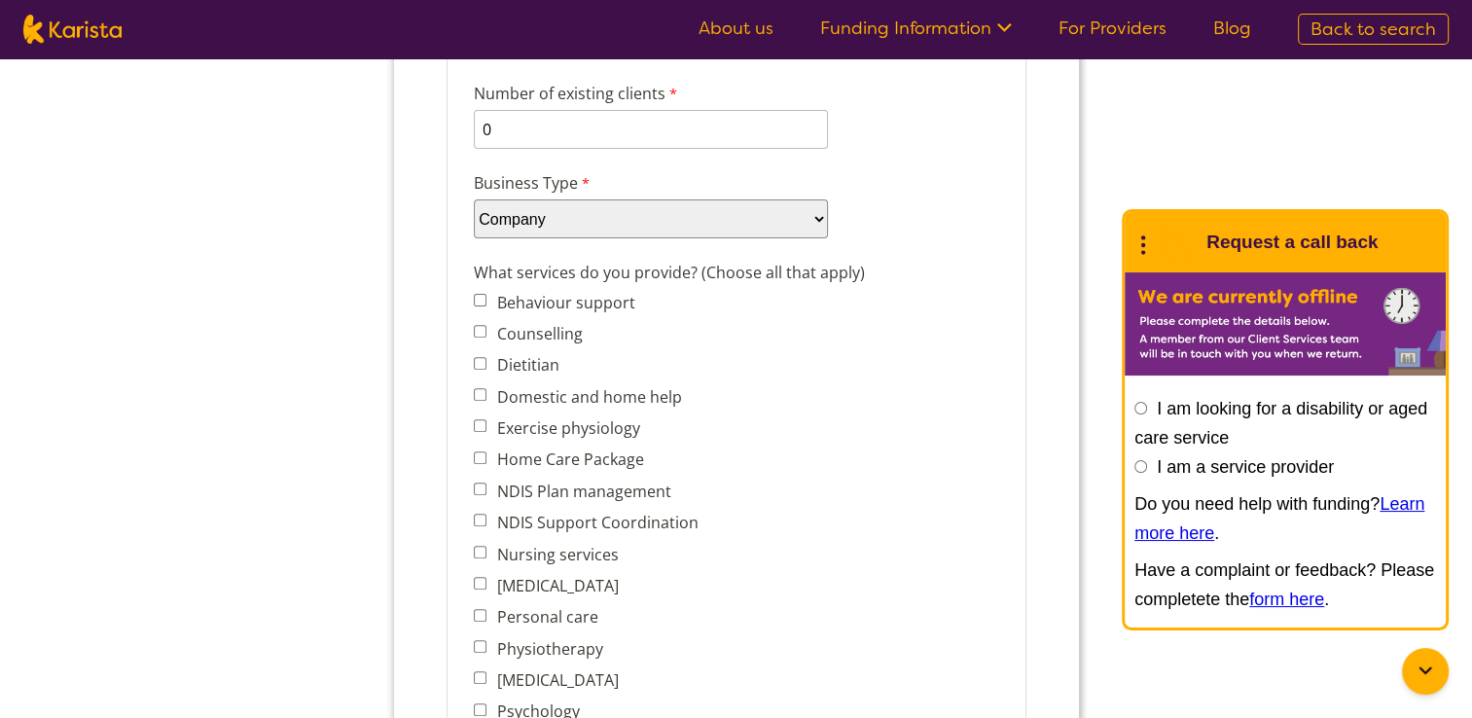
click at [482, 388] on input "Domestic and home help" at bounding box center [479, 394] width 13 height 13
checkbox input "true"
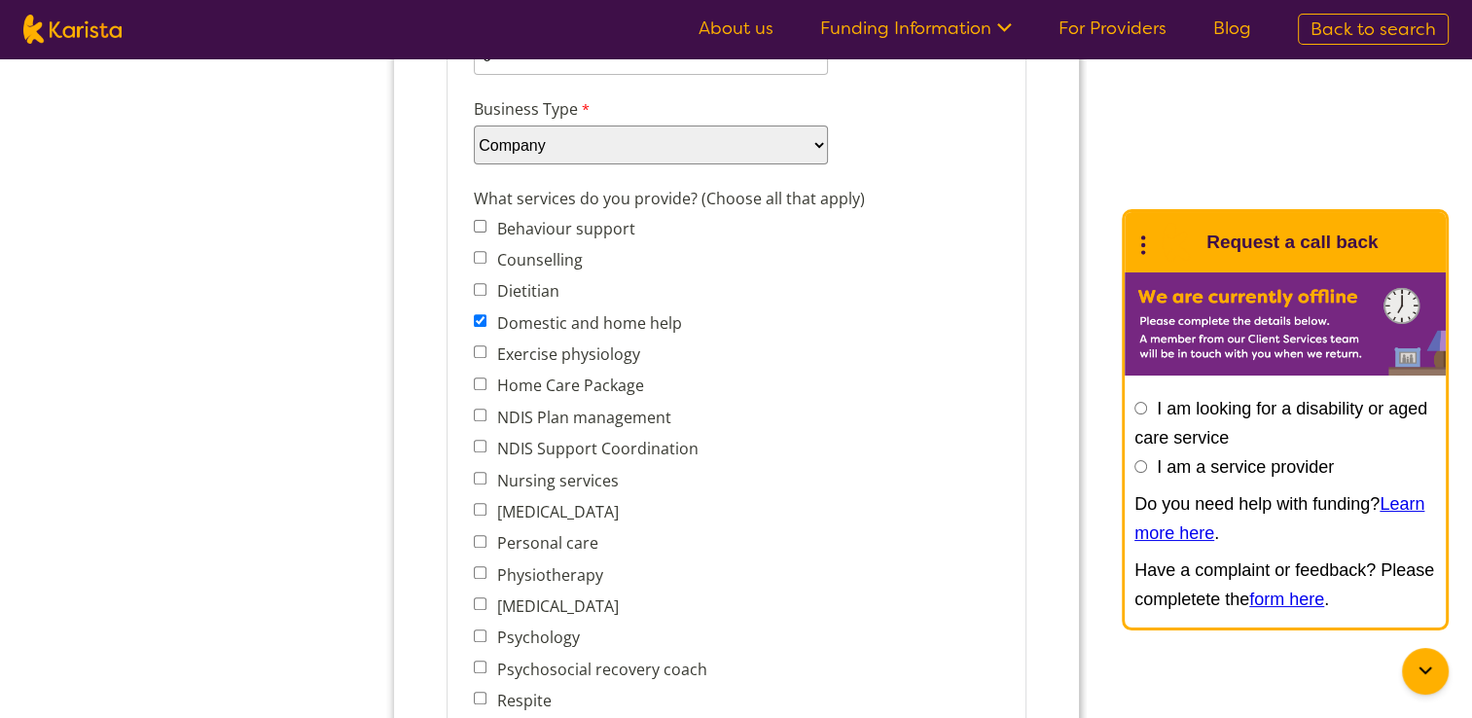
scroll to position [704, 0]
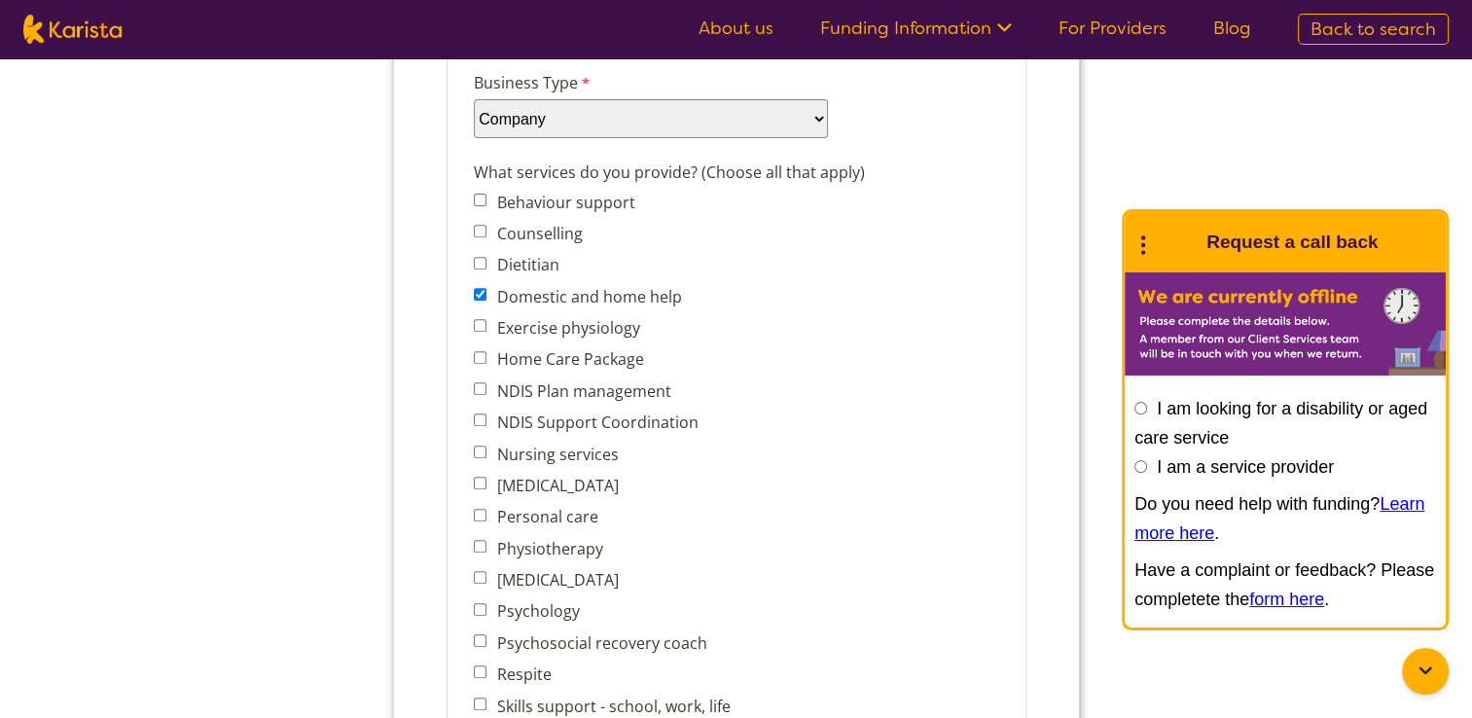
click at [485, 503] on span "Personal care" at bounding box center [607, 516] width 268 height 27
click at [479, 509] on input "Personal care" at bounding box center [479, 515] width 13 height 13
checkbox input "true"
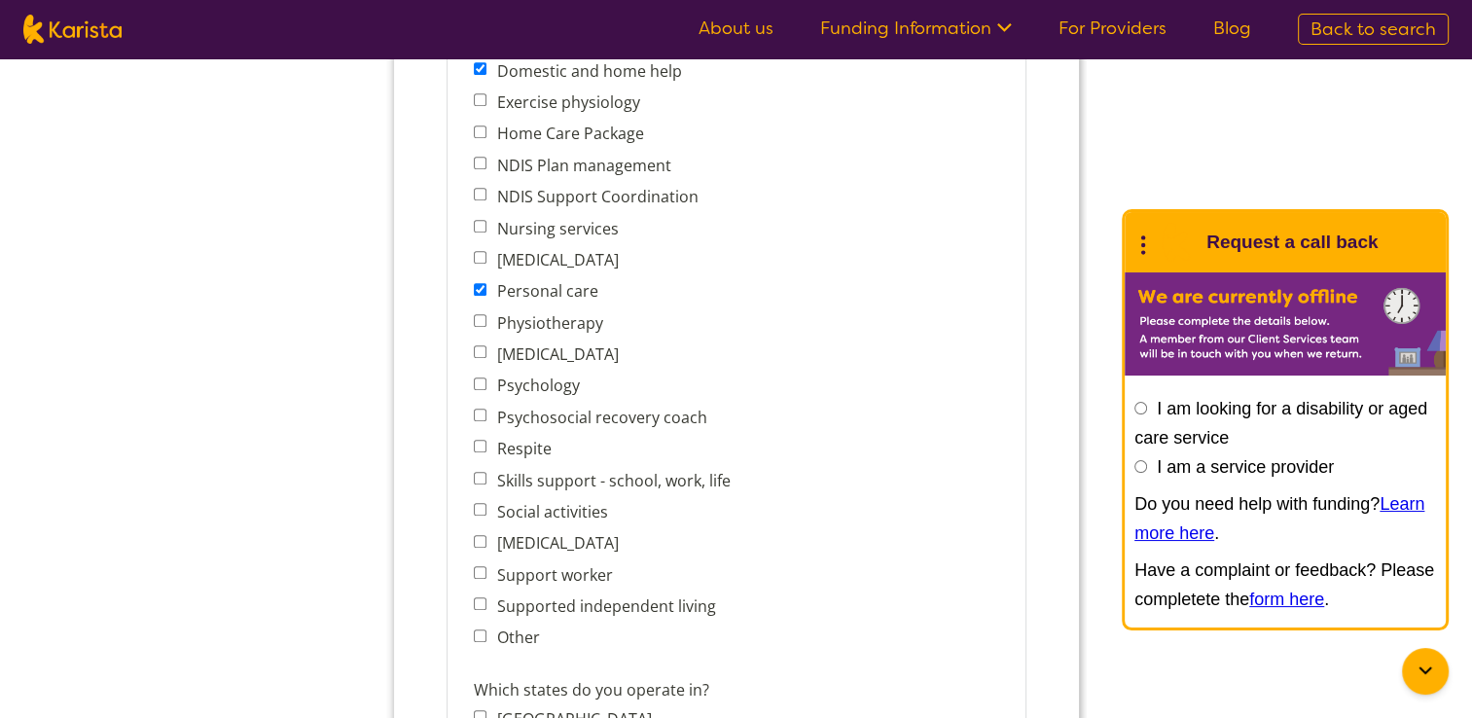
scroll to position [950, 0]
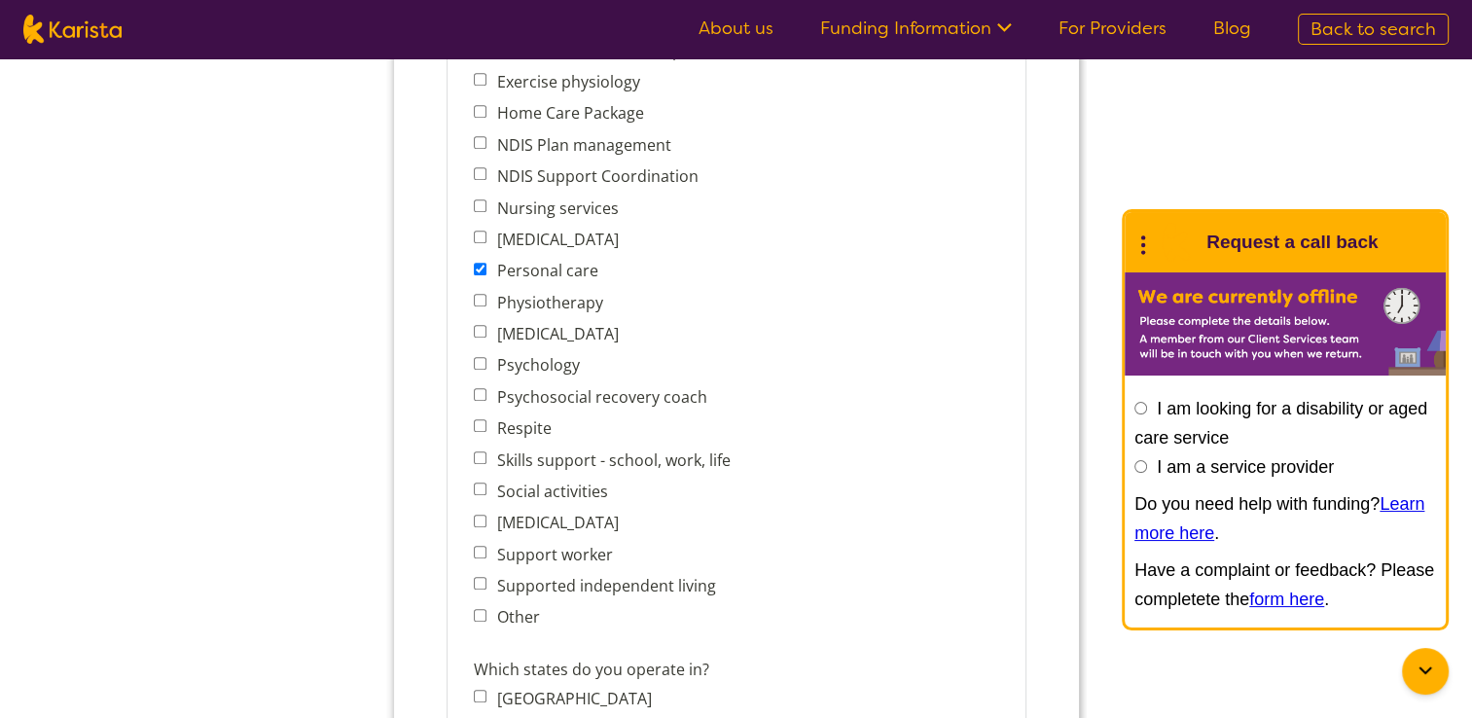
click at [479, 452] on input "Skills support - school, work, life" at bounding box center [479, 458] width 13 height 13
checkbox input "true"
click at [477, 483] on input "Social activities" at bounding box center [479, 489] width 13 height 13
checkbox input "true"
click at [479, 546] on input "Support worker" at bounding box center [479, 552] width 13 height 13
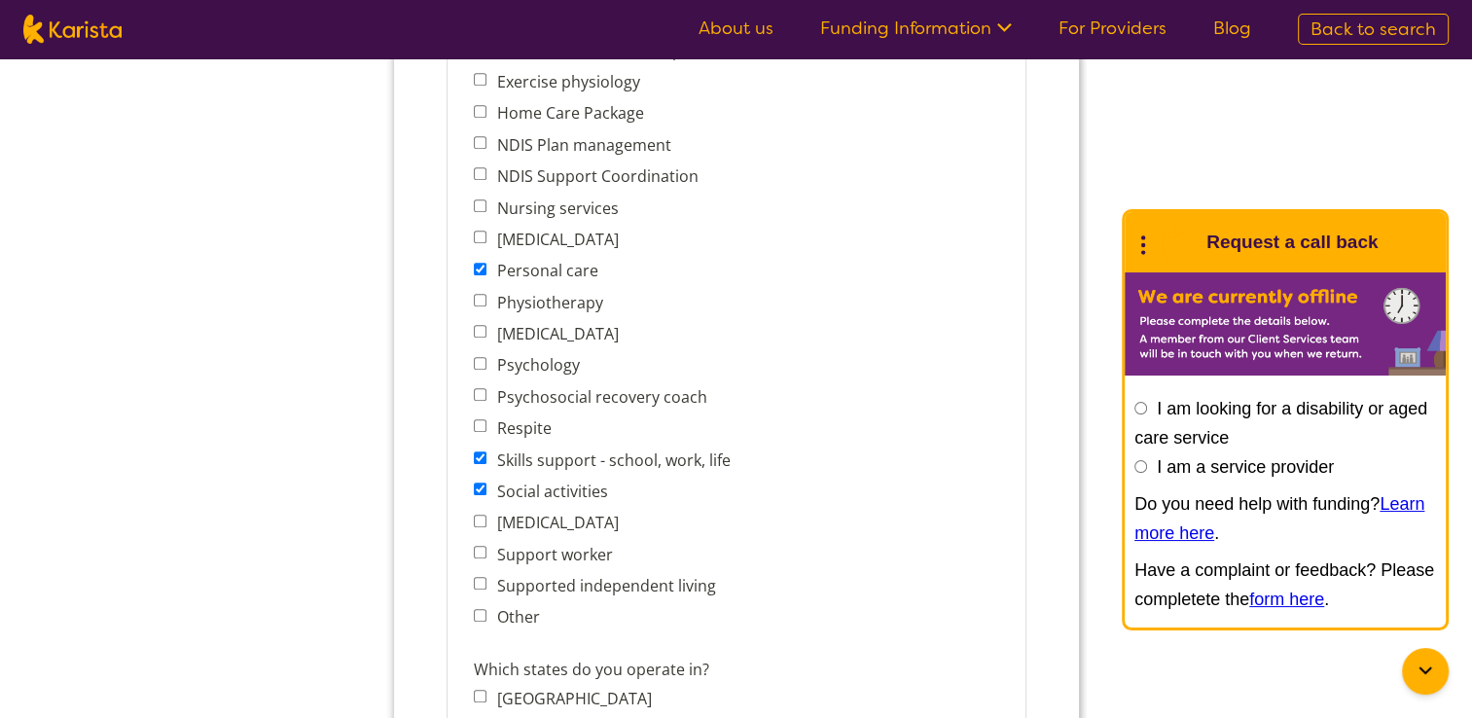
checkbox input "true"
click at [479, 577] on input "Supported independent living" at bounding box center [479, 583] width 13 height 13
checkbox input "true"
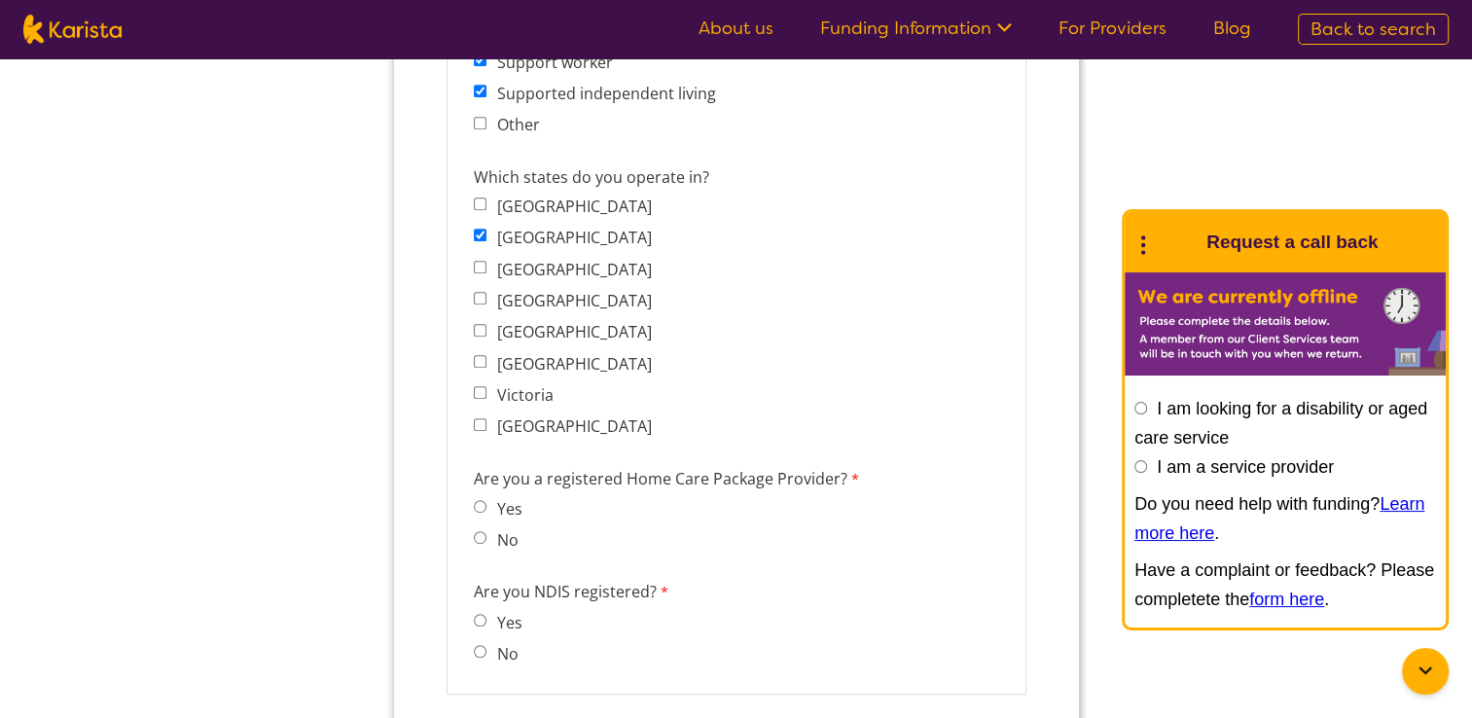
scroll to position [1448, 0]
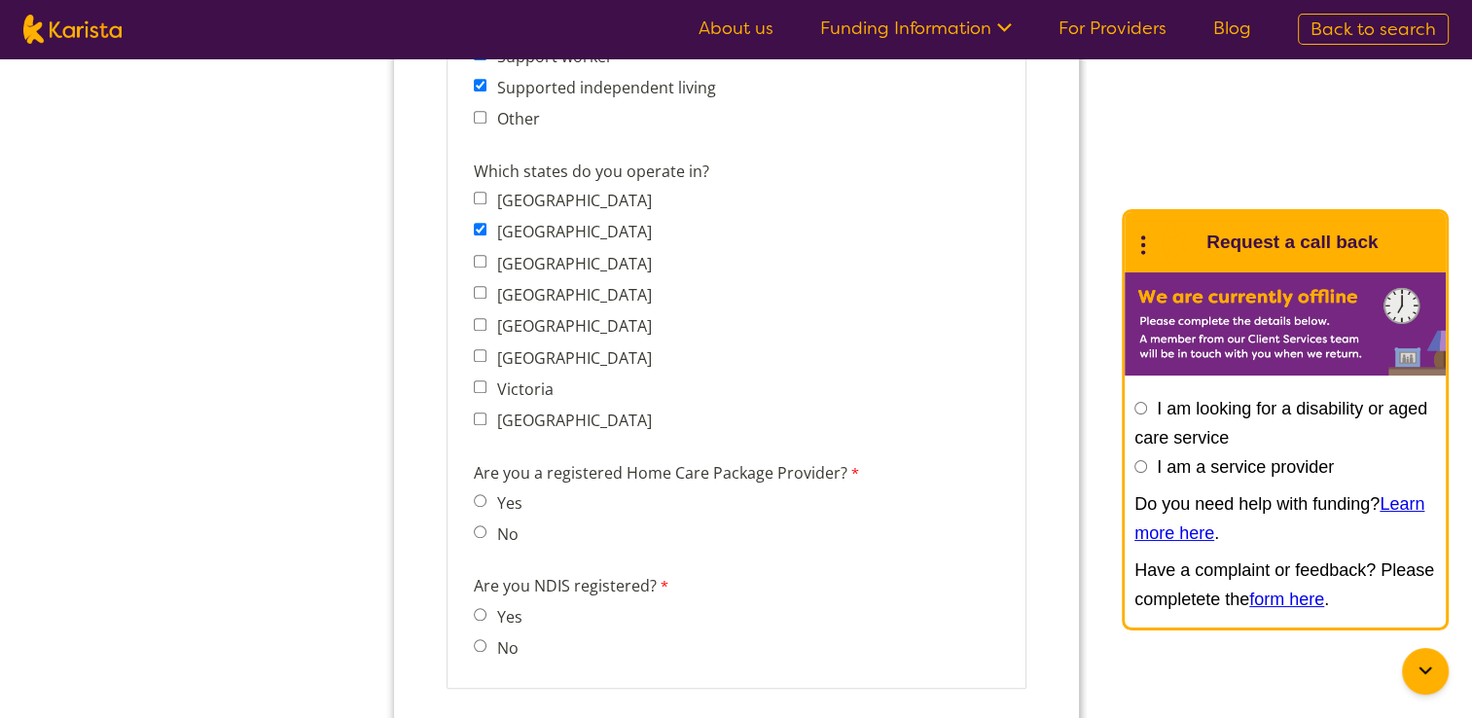
click at [479, 494] on input "Yes" at bounding box center [479, 500] width 13 height 13
radio input "true"
click at [479, 608] on input "Yes" at bounding box center [479, 614] width 13 height 13
radio input "true"
click at [475, 526] on input "No" at bounding box center [479, 532] width 13 height 13
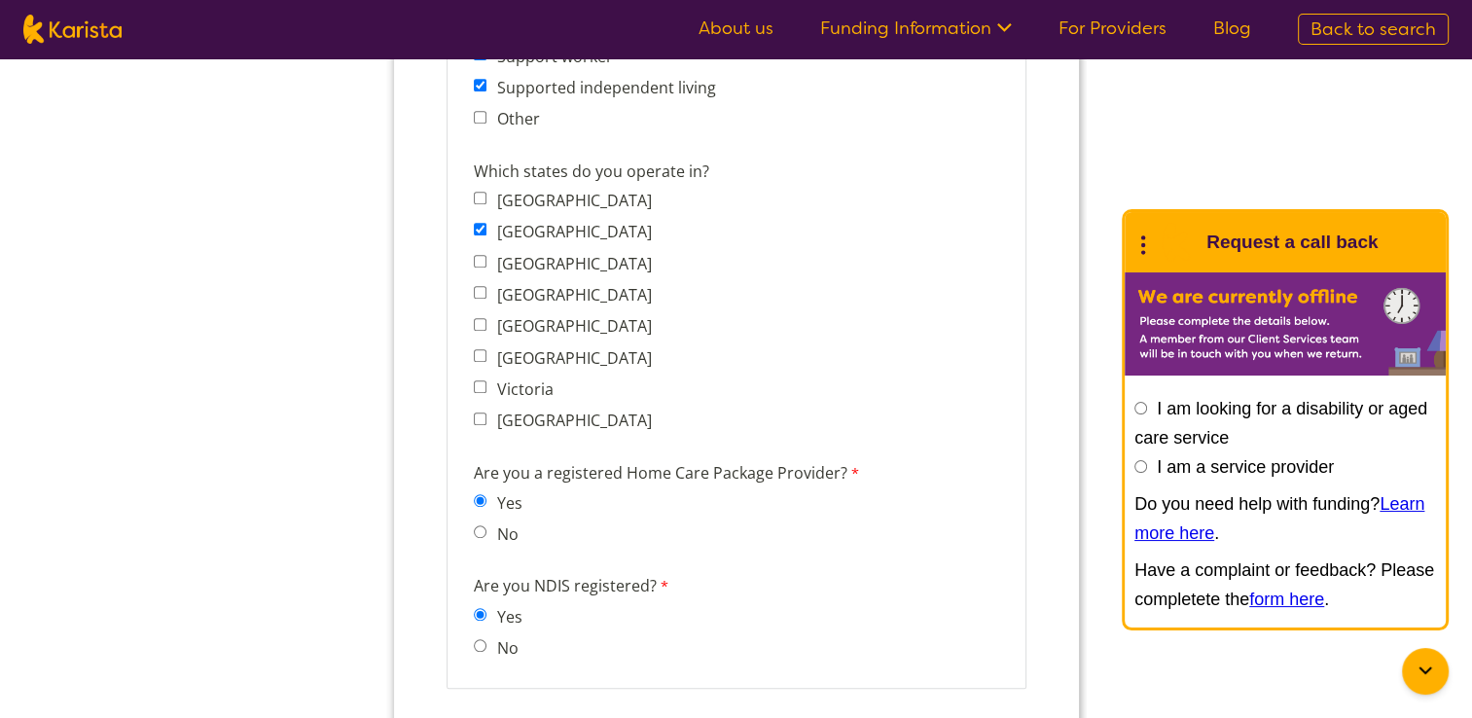
radio input "true"
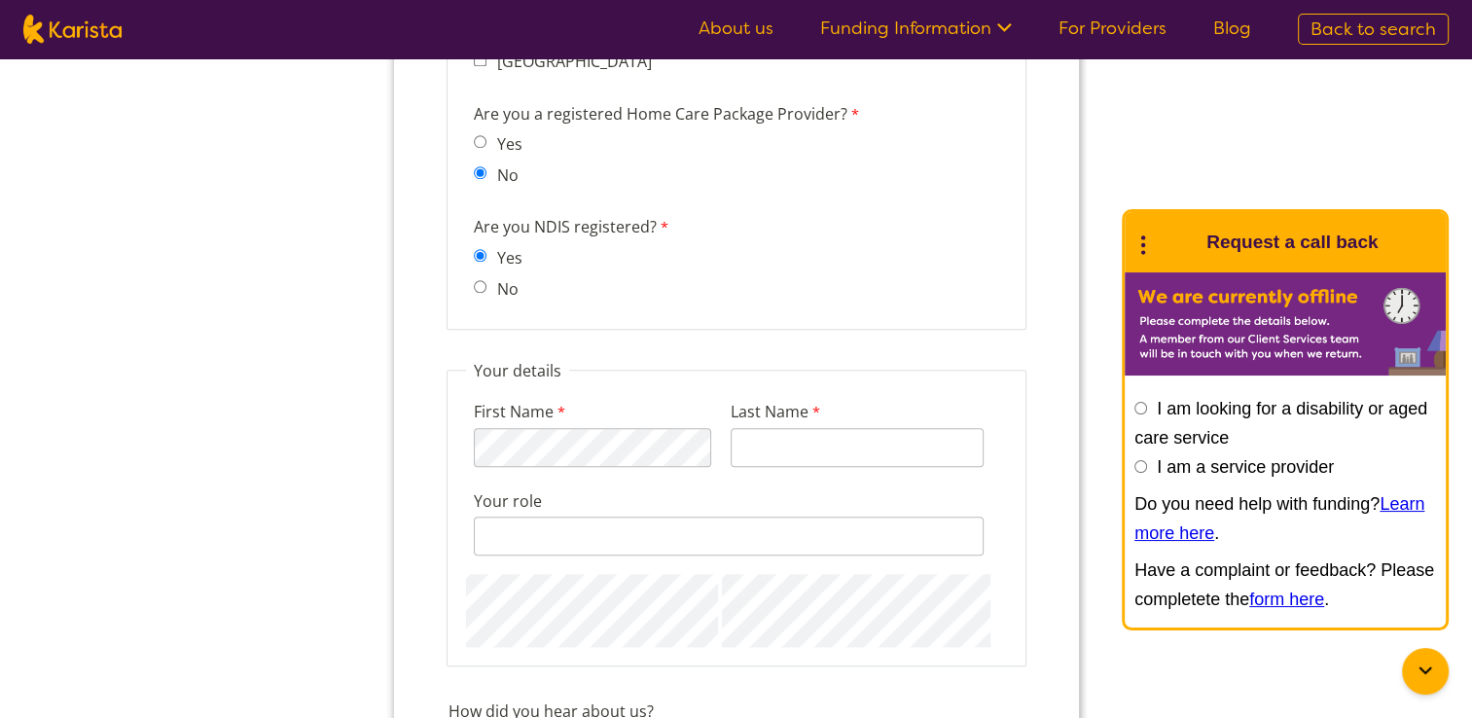
scroll to position [1823, 0]
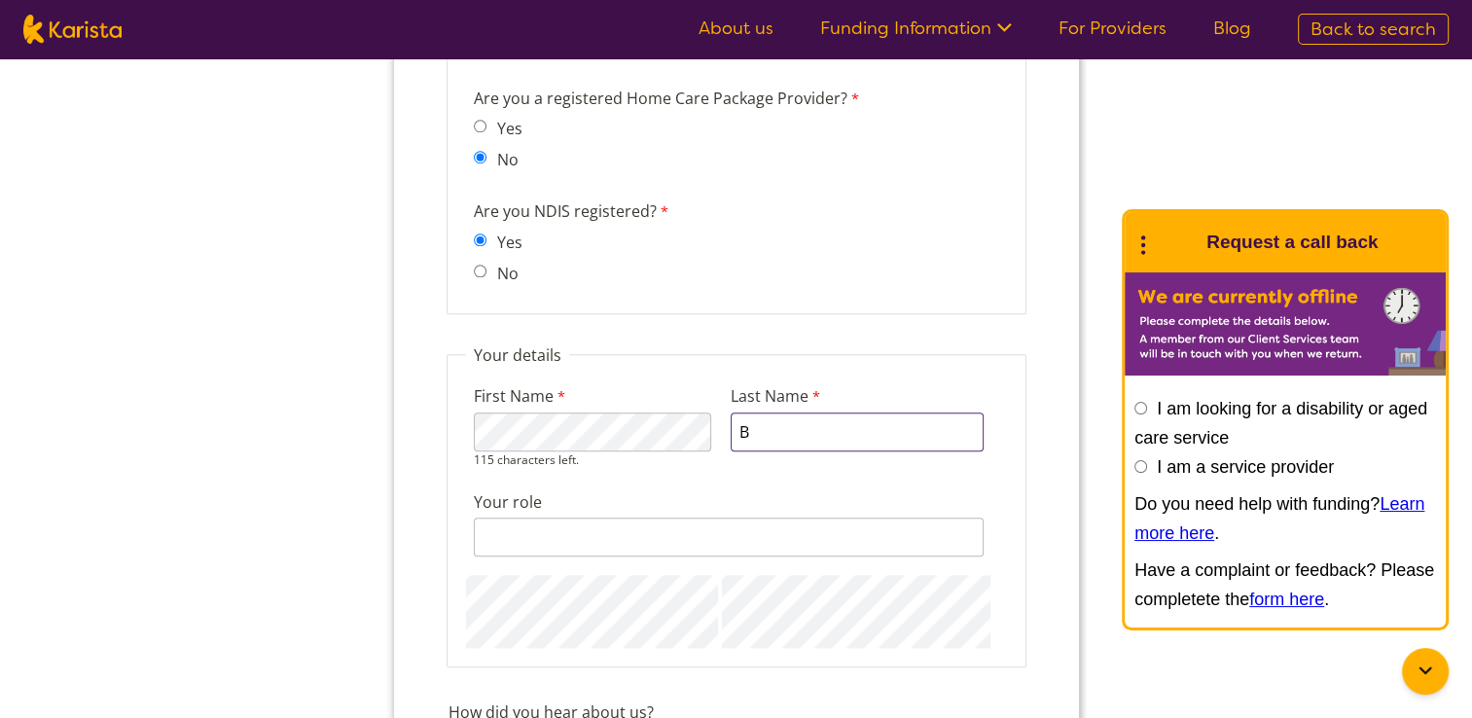
click at [873, 413] on input "B" at bounding box center [856, 432] width 253 height 39
type input "Baadarani"
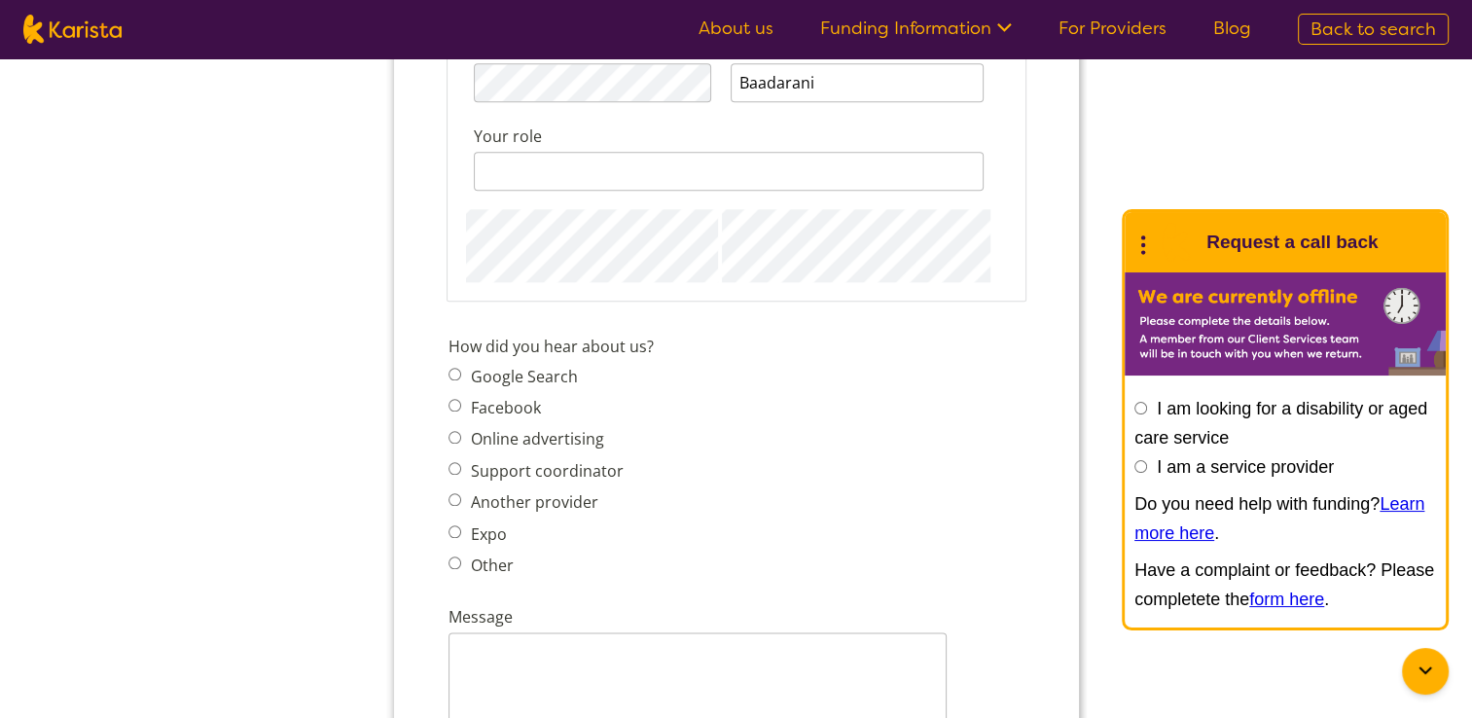
scroll to position [2184, 0]
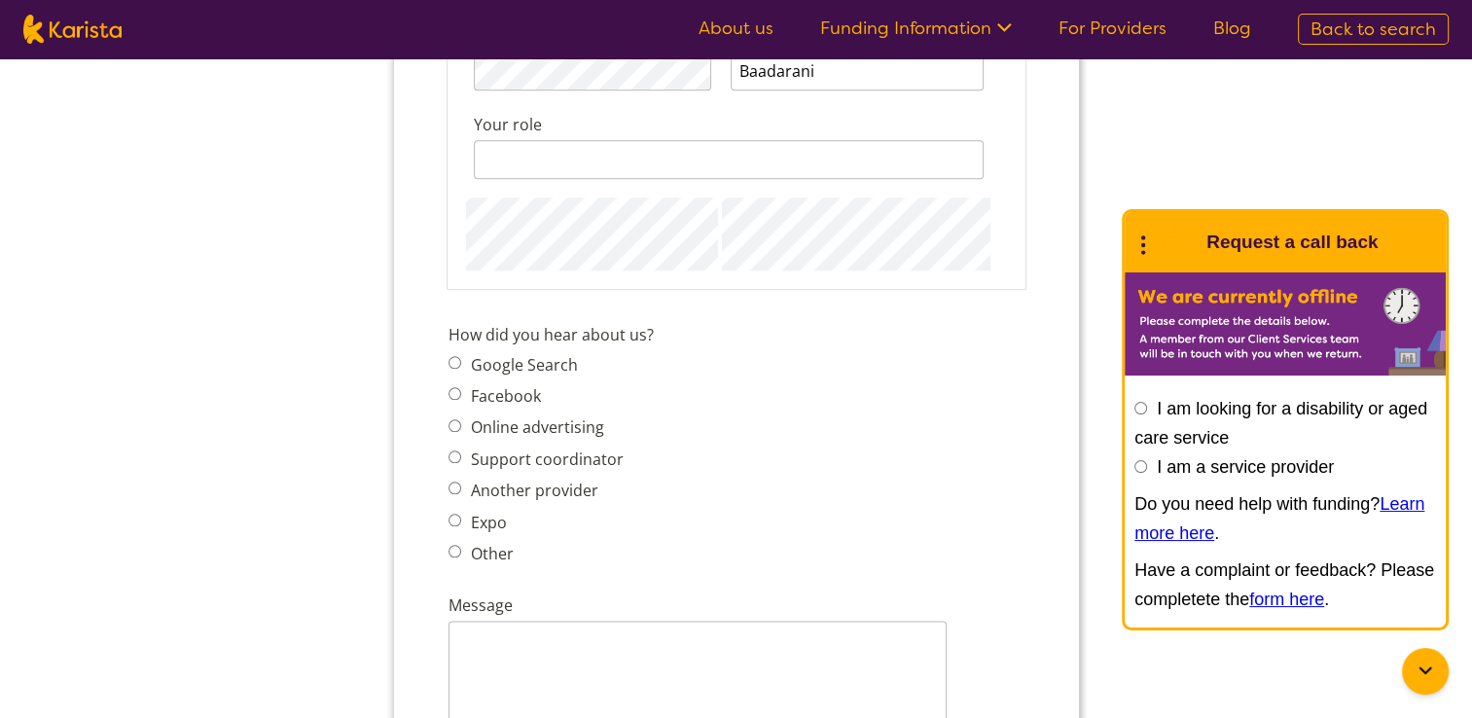
click at [453, 451] on input "Support coordinator" at bounding box center [454, 457] width 13 height 13
radio input "true"
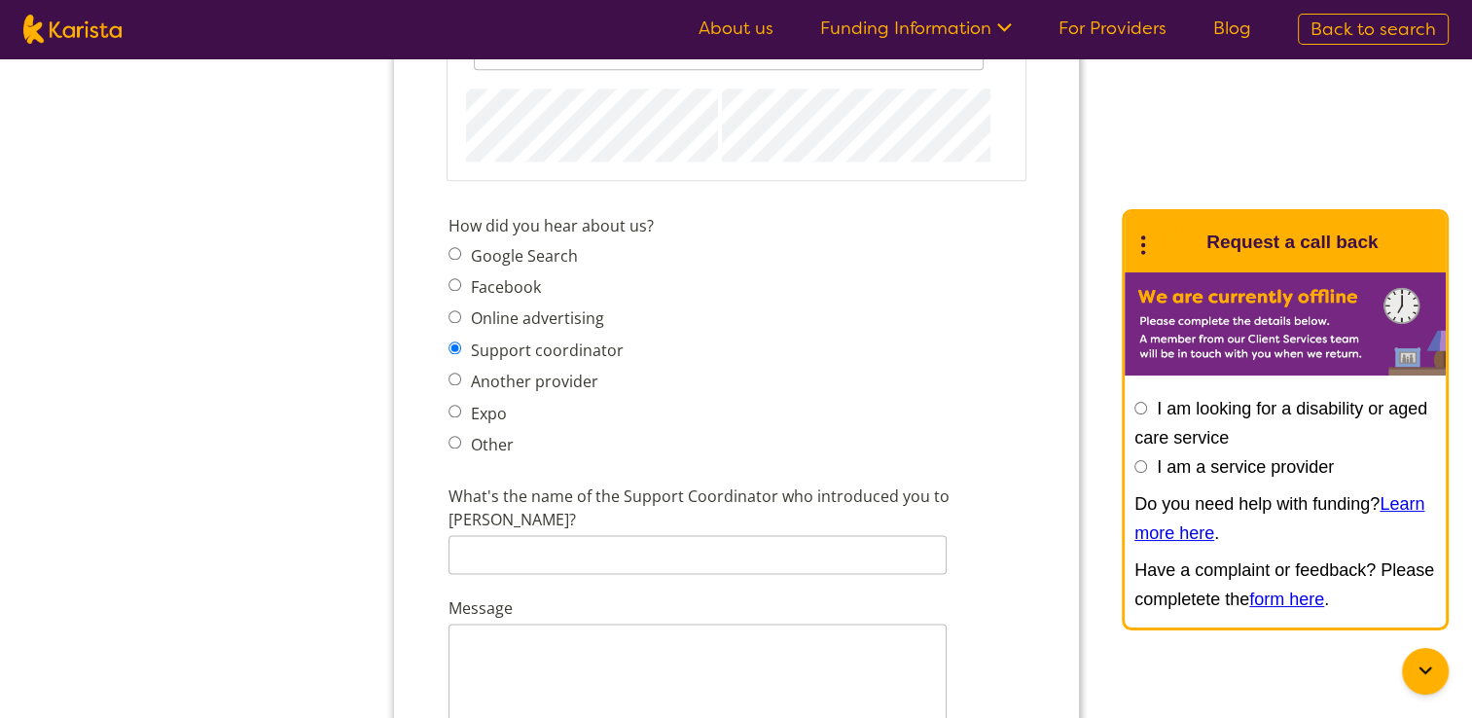
scroll to position [2346, 0]
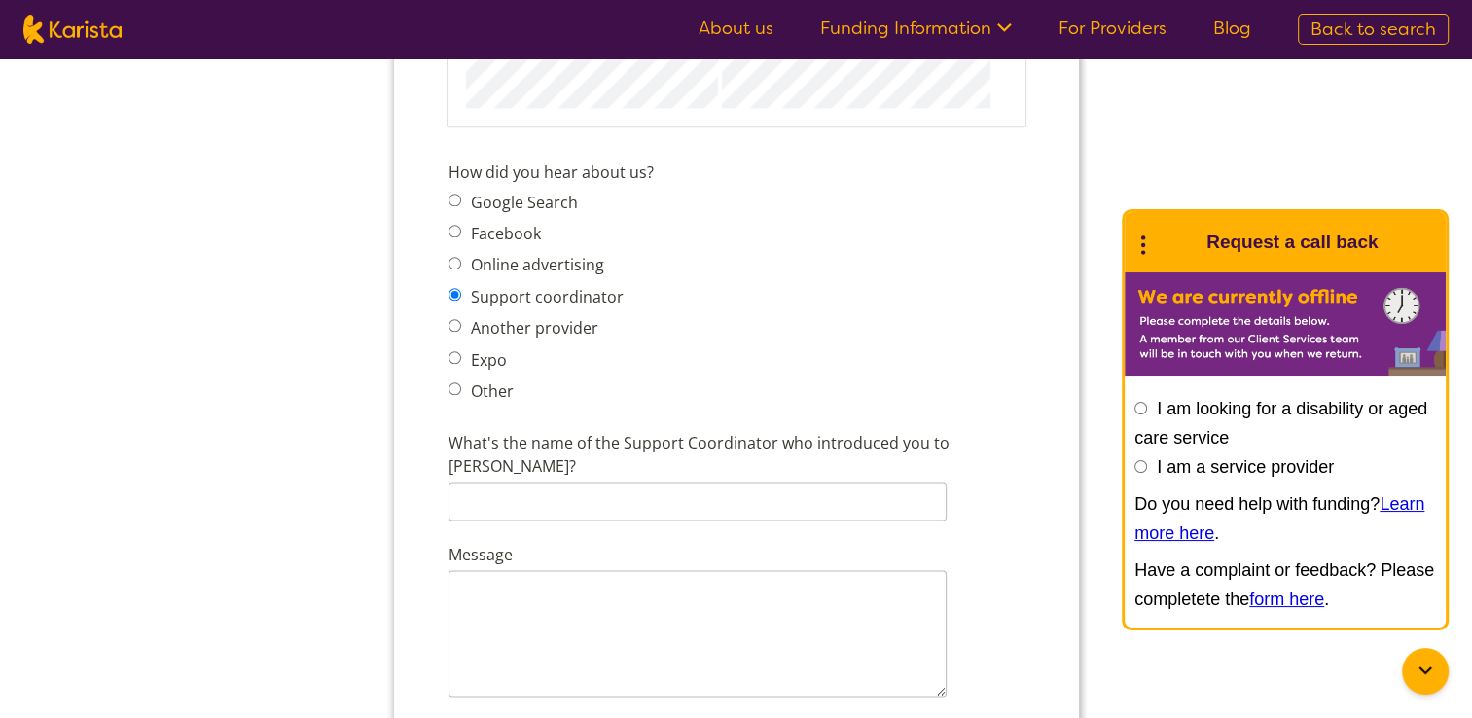
click at [454, 382] on input "Other" at bounding box center [454, 388] width 13 height 13
radio input "true"
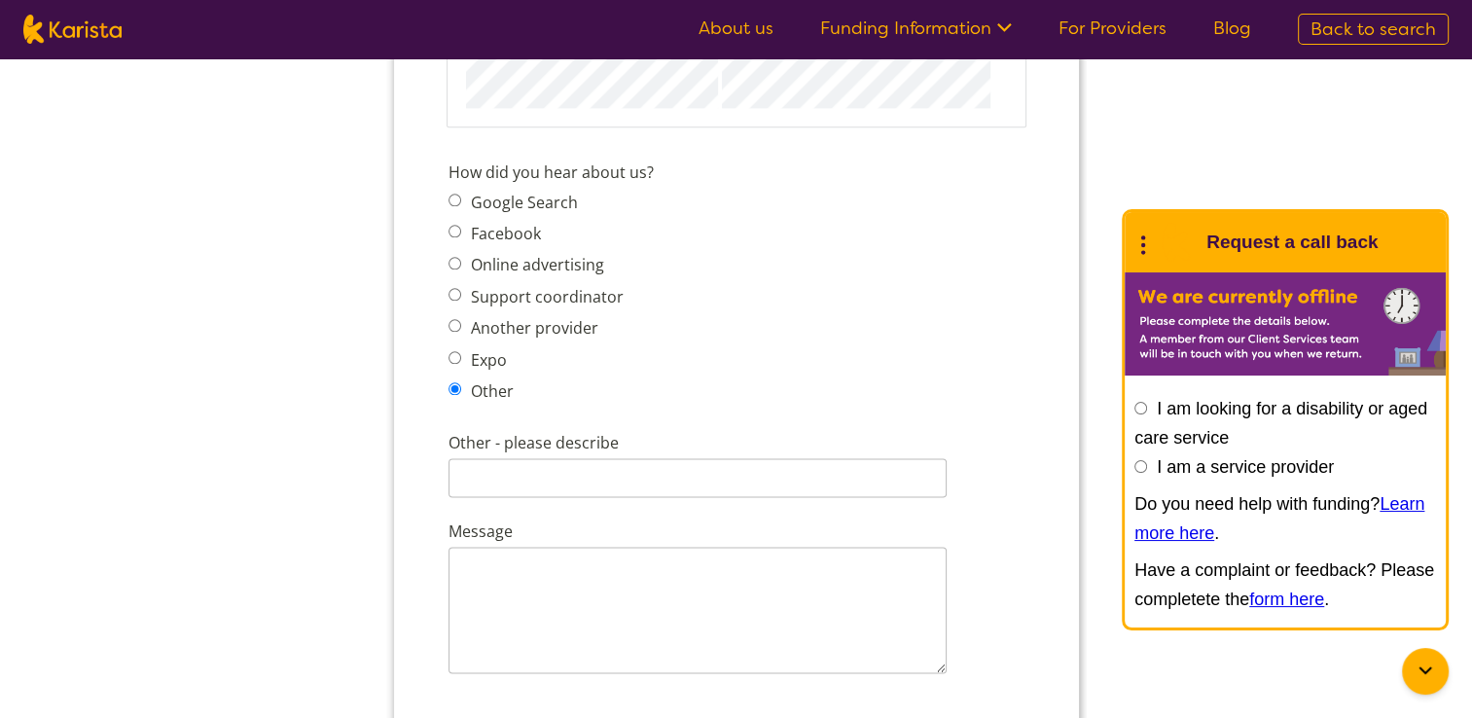
click at [454, 194] on input "Google Search" at bounding box center [454, 200] width 13 height 13
radio input "true"
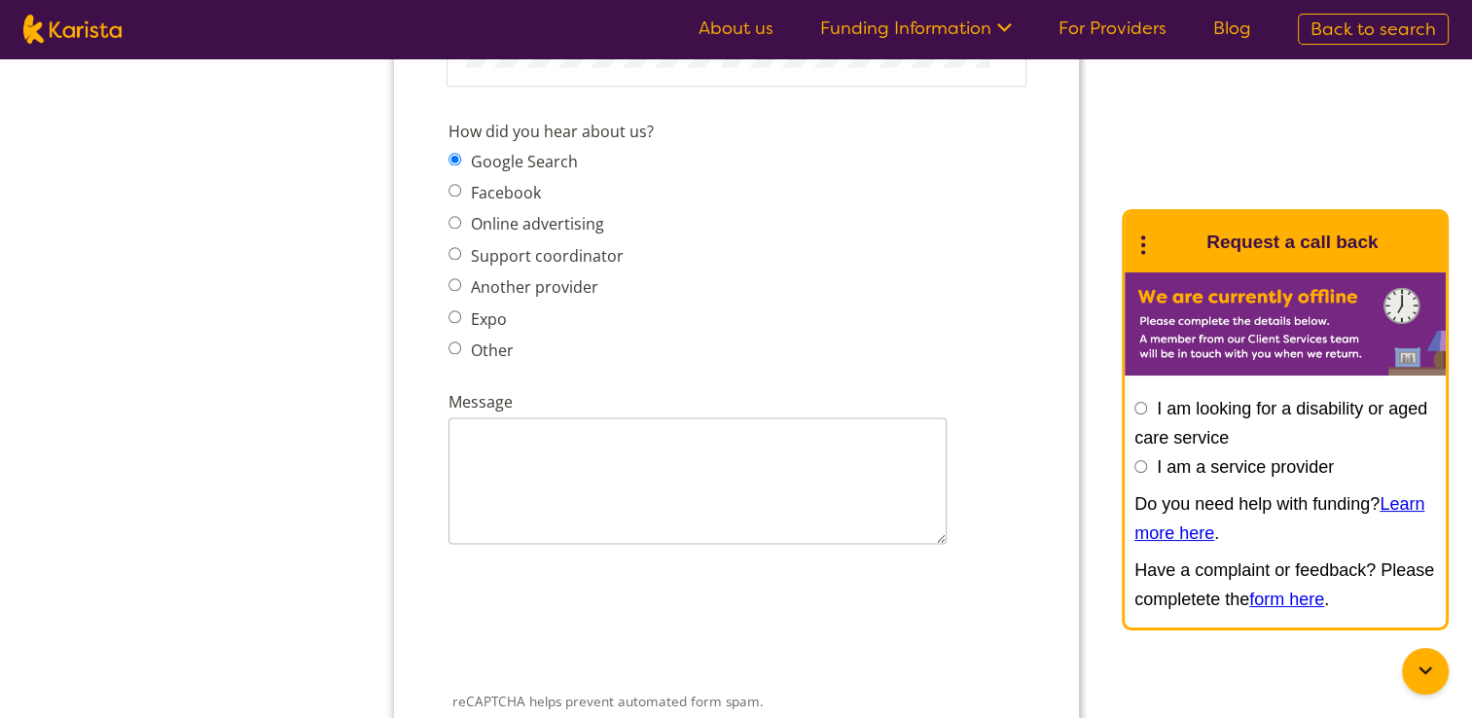
scroll to position [2393, 0]
click at [823, 443] on textarea "Message" at bounding box center [697, 475] width 498 height 127
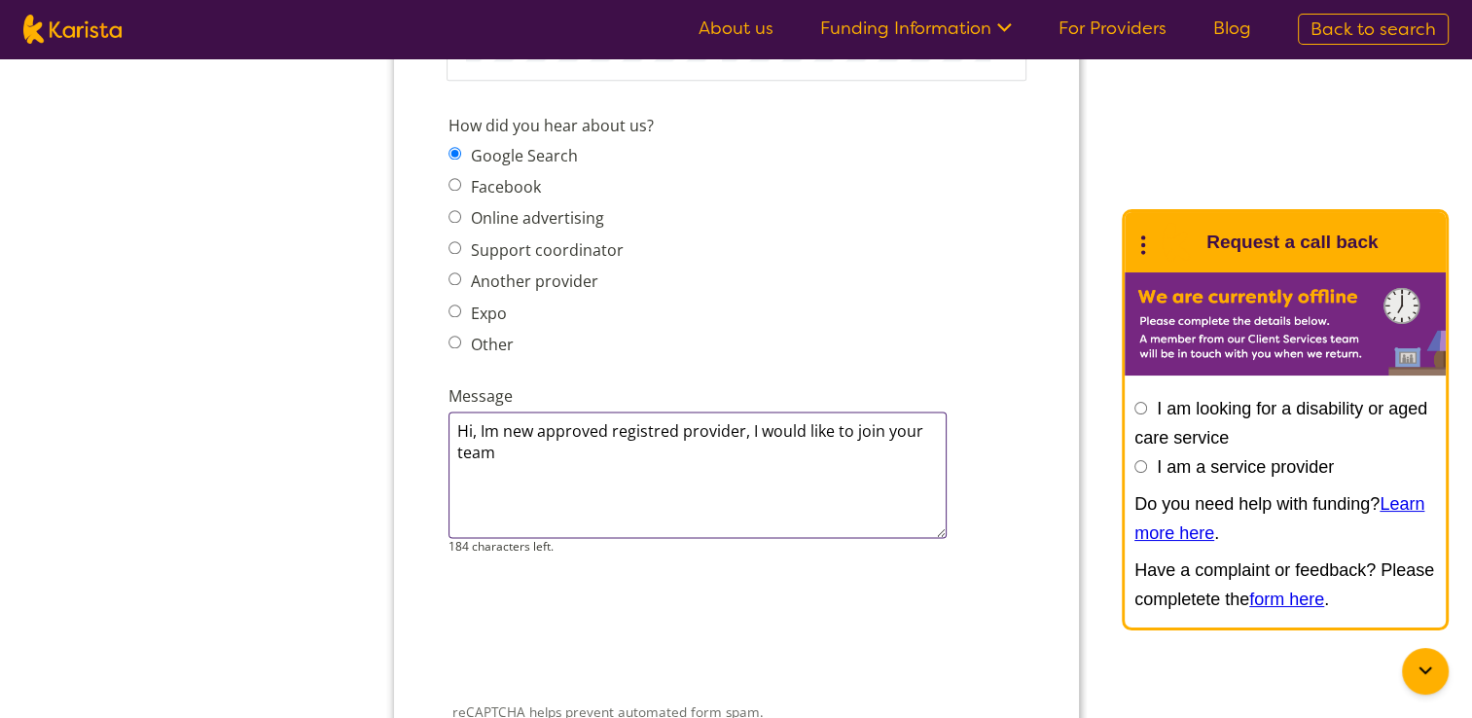
type textarea "Hi, Im new approved registred provider, I would like to join your team"
drag, startPoint x: 485, startPoint y: 410, endPoint x: 447, endPoint y: 391, distance: 42.2
click at [448, 412] on textarea "Hi, Im new approved registred provider, I would like to join your team" at bounding box center [697, 475] width 498 height 127
paste textarea "My name is [Your Full Name], and I am a newly registered NDIS provider offering…"
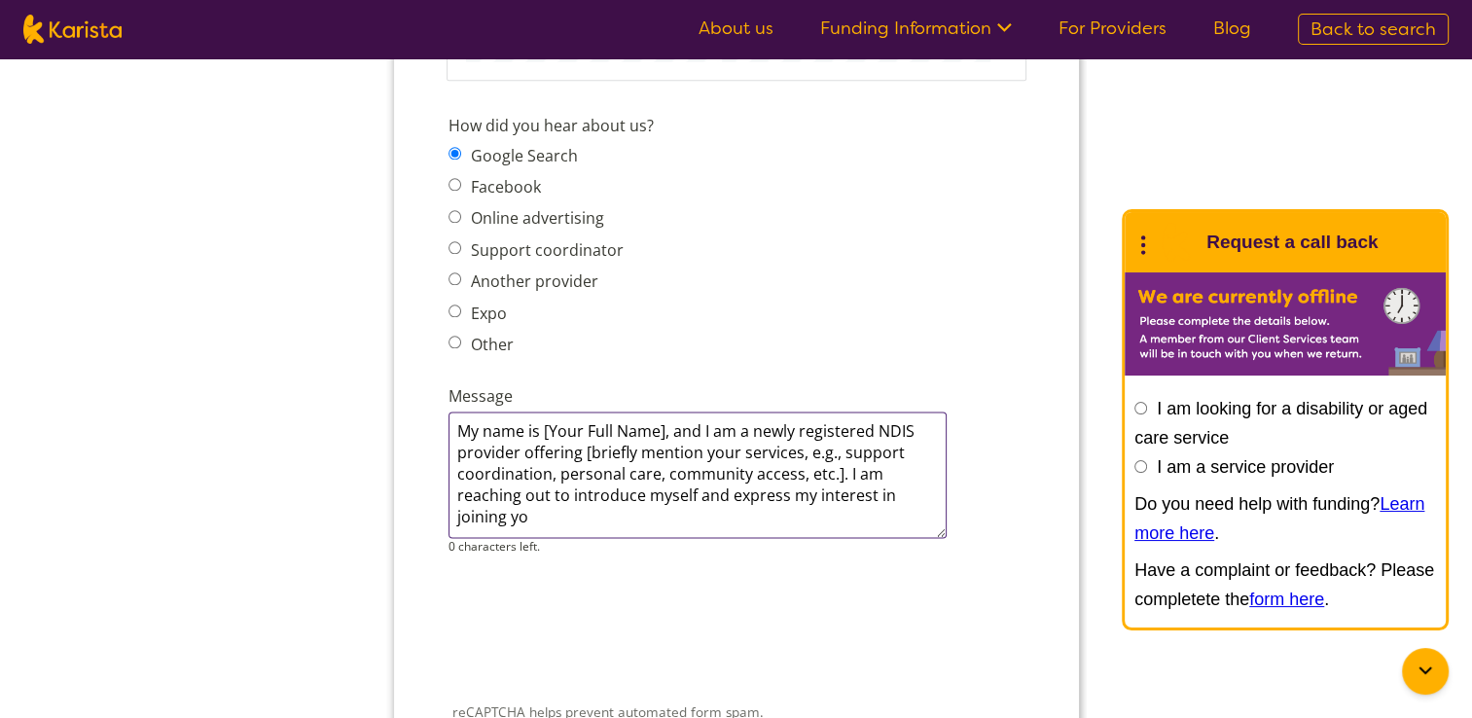
click at [666, 412] on textarea "My name is [Your Full Name], and I am a newly registered NDIS provider offering…" at bounding box center [697, 475] width 498 height 127
click at [846, 422] on textarea "My name is Nazek Baadarani, and I am a newly registered NDIS provider offering …" at bounding box center [697, 475] width 498 height 127
click at [745, 423] on textarea "My name is Nazek Baadarani, and I am a newly registered NDIS provider offering …" at bounding box center [697, 475] width 498 height 127
click at [839, 421] on textarea "My name is Nazek Baadarani, and I am a newly registered NDIS provider offering …" at bounding box center [697, 475] width 498 height 127
click at [867, 419] on textarea "My name is Nazek Baadarani, and I am a newly registered NDIS provider offering:…" at bounding box center [697, 475] width 498 height 127
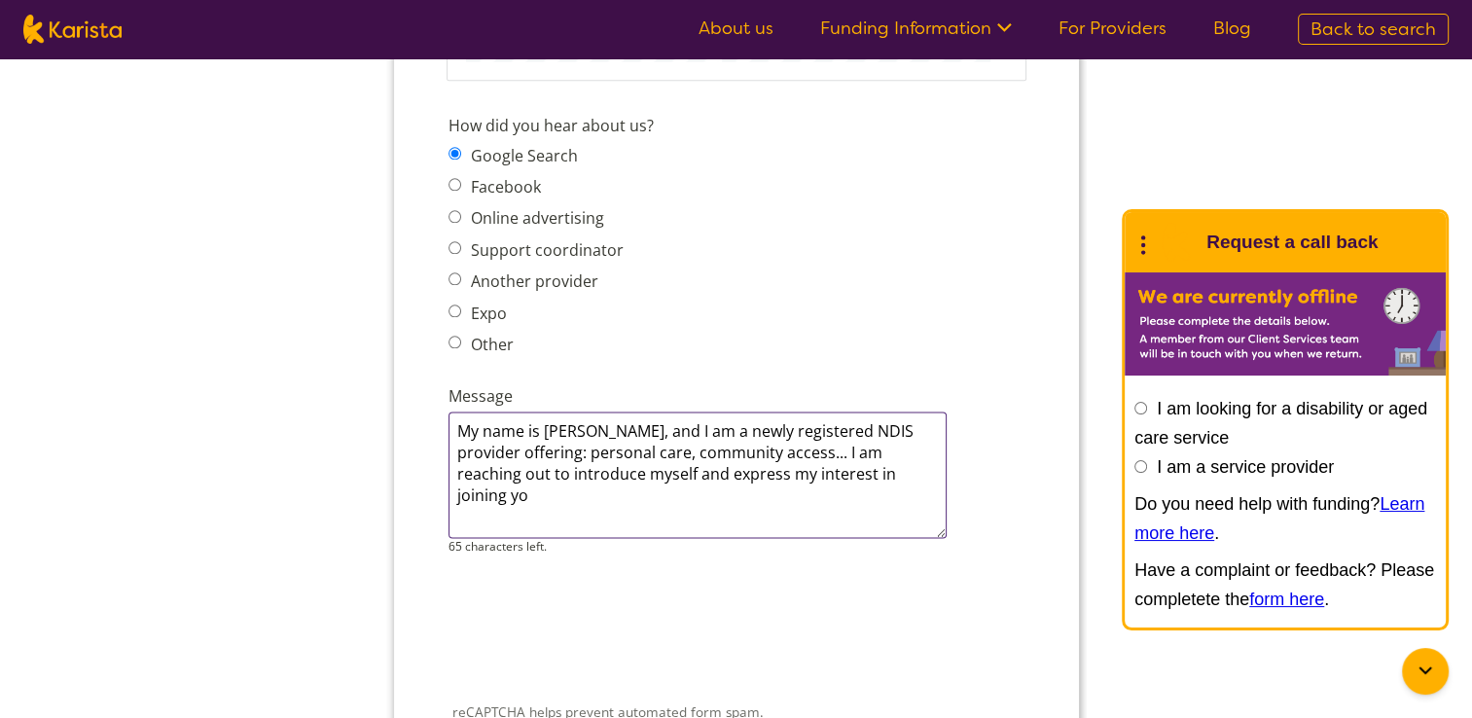
scroll to position [2414, 0]
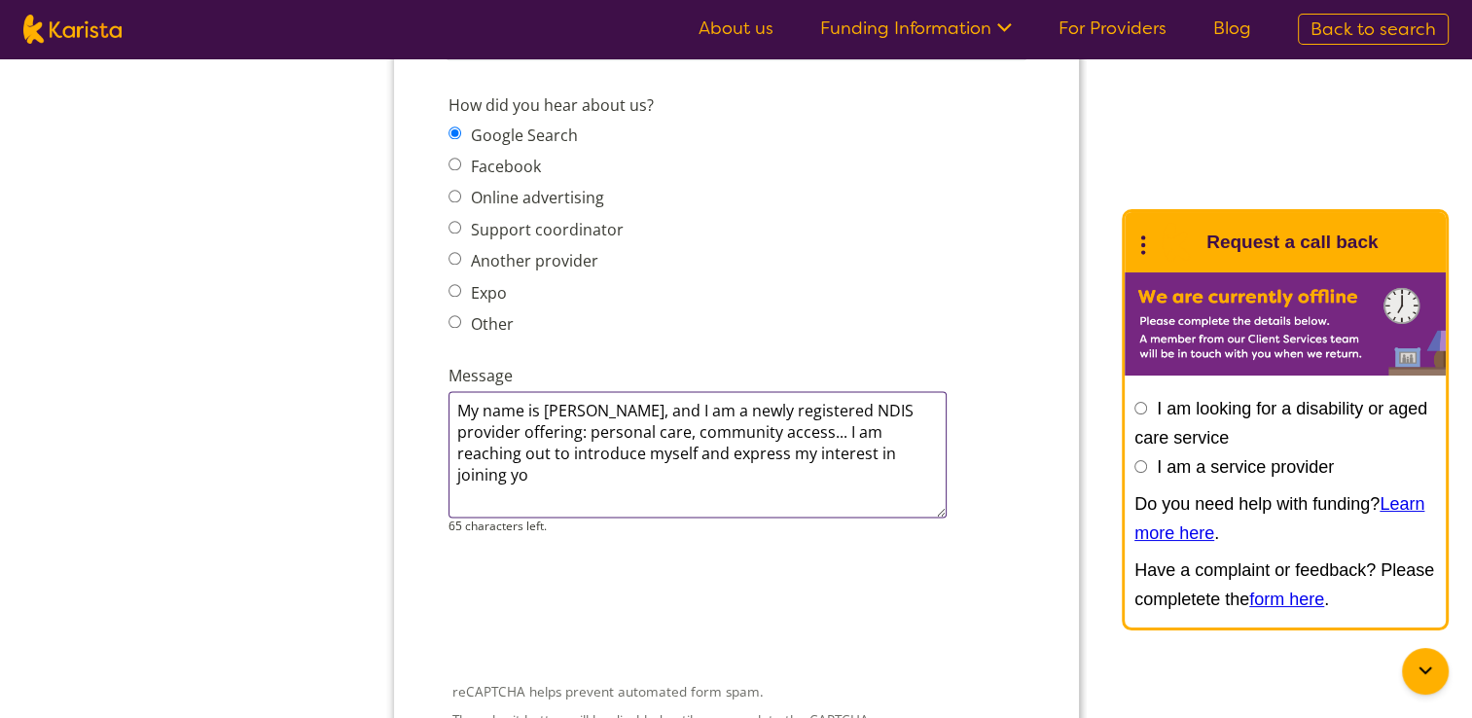
drag, startPoint x: 525, startPoint y: 398, endPoint x: 544, endPoint y: 450, distance: 55.1
click at [544, 450] on textarea "My name is Nazek Baadarani, and I am a newly registered NDIS provider offering:…" at bounding box center [697, 454] width 498 height 127
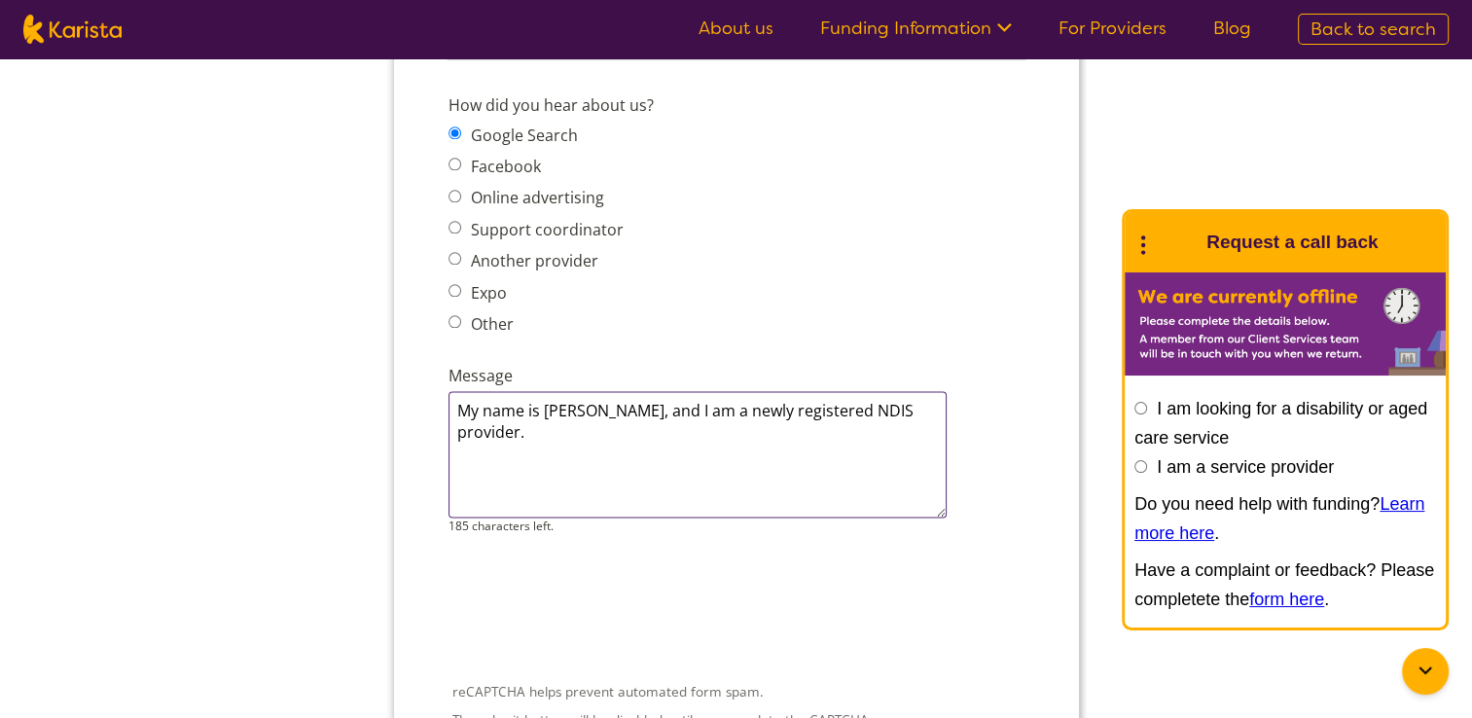
paste textarea "I am reaching out to introduce myself and express my interest in joining your r…"
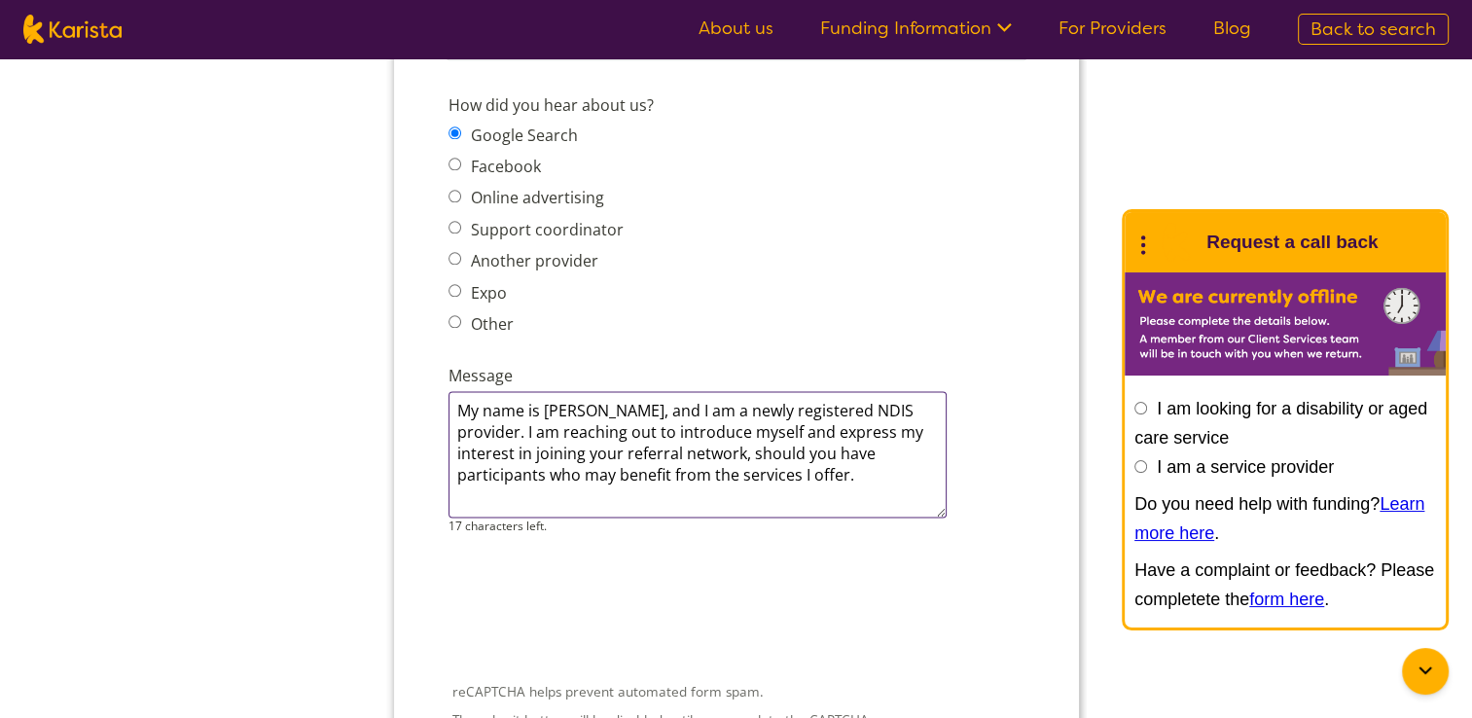
type textarea "My name is Nazek Baadarani, and I am a newly registered NDIS provider. I am rea…"
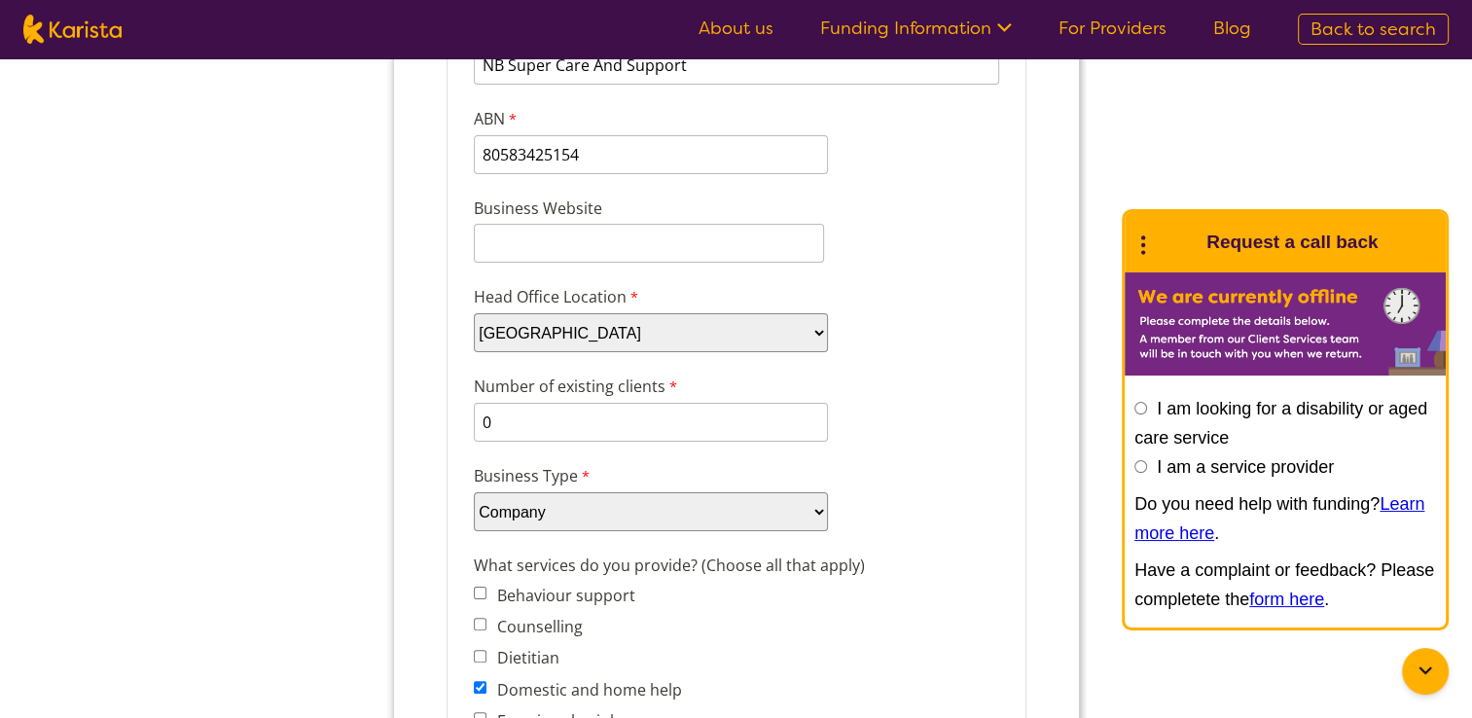
scroll to position [301, 0]
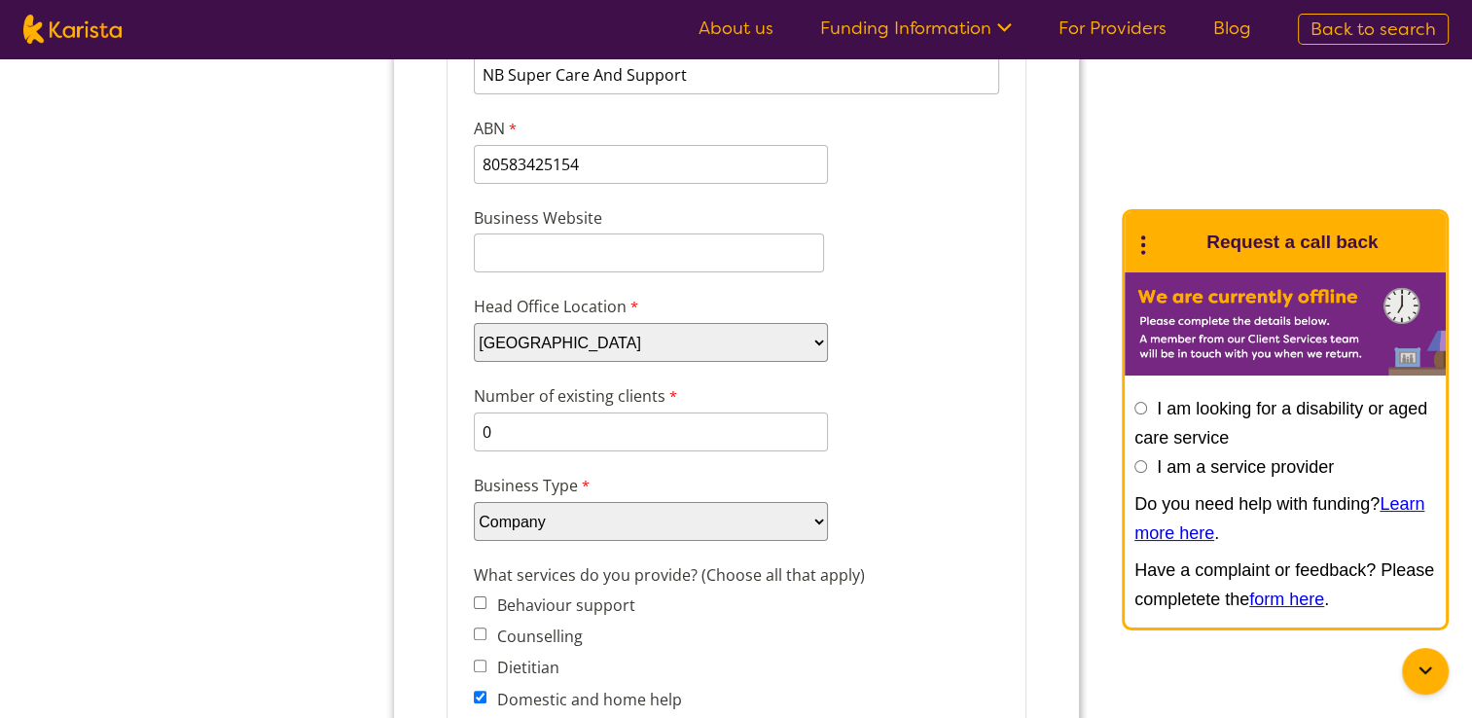
click at [805, 523] on select "Please select... Company Individual/Sole Trader Other (please specify)" at bounding box center [650, 521] width 354 height 39
click at [807, 523] on select "Please select... Company Individual/Sole Trader Other (please specify)" at bounding box center [650, 521] width 354 height 39
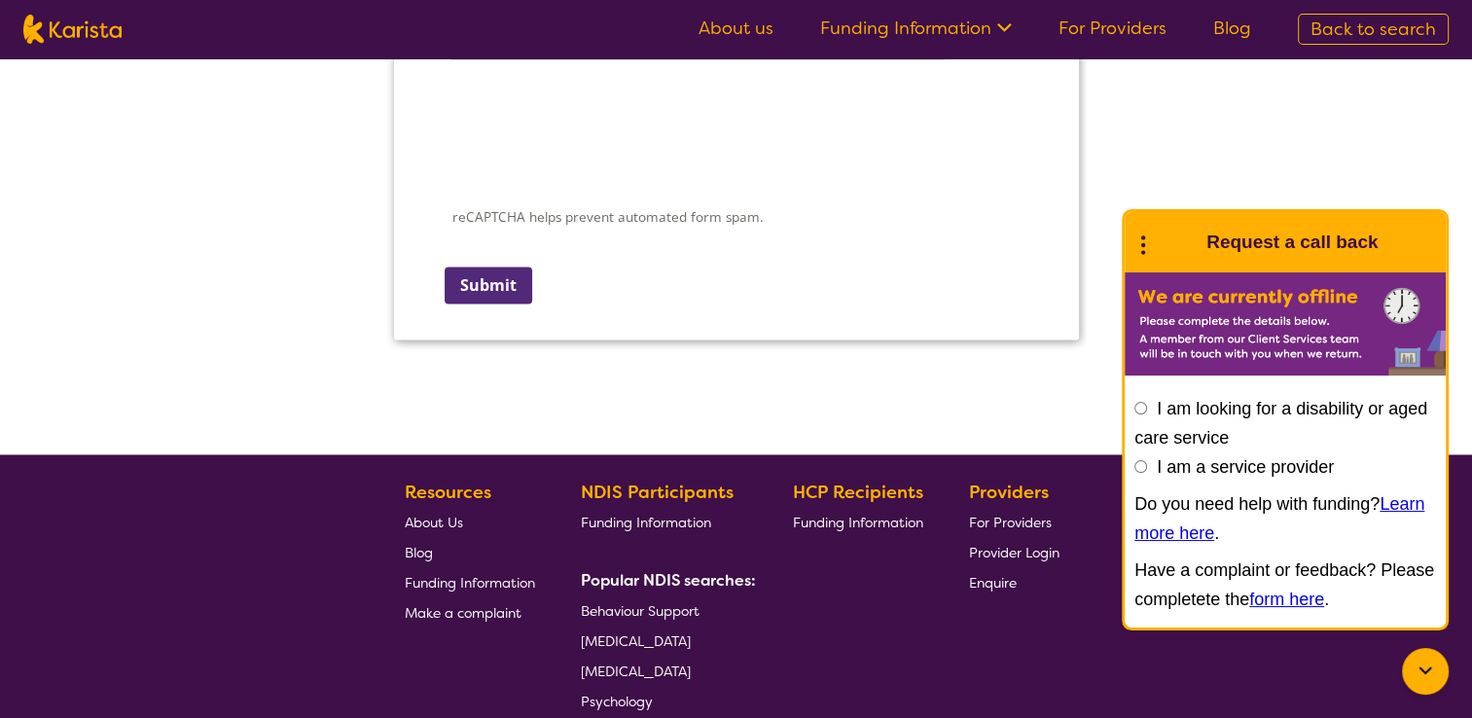
scroll to position [2869, 0]
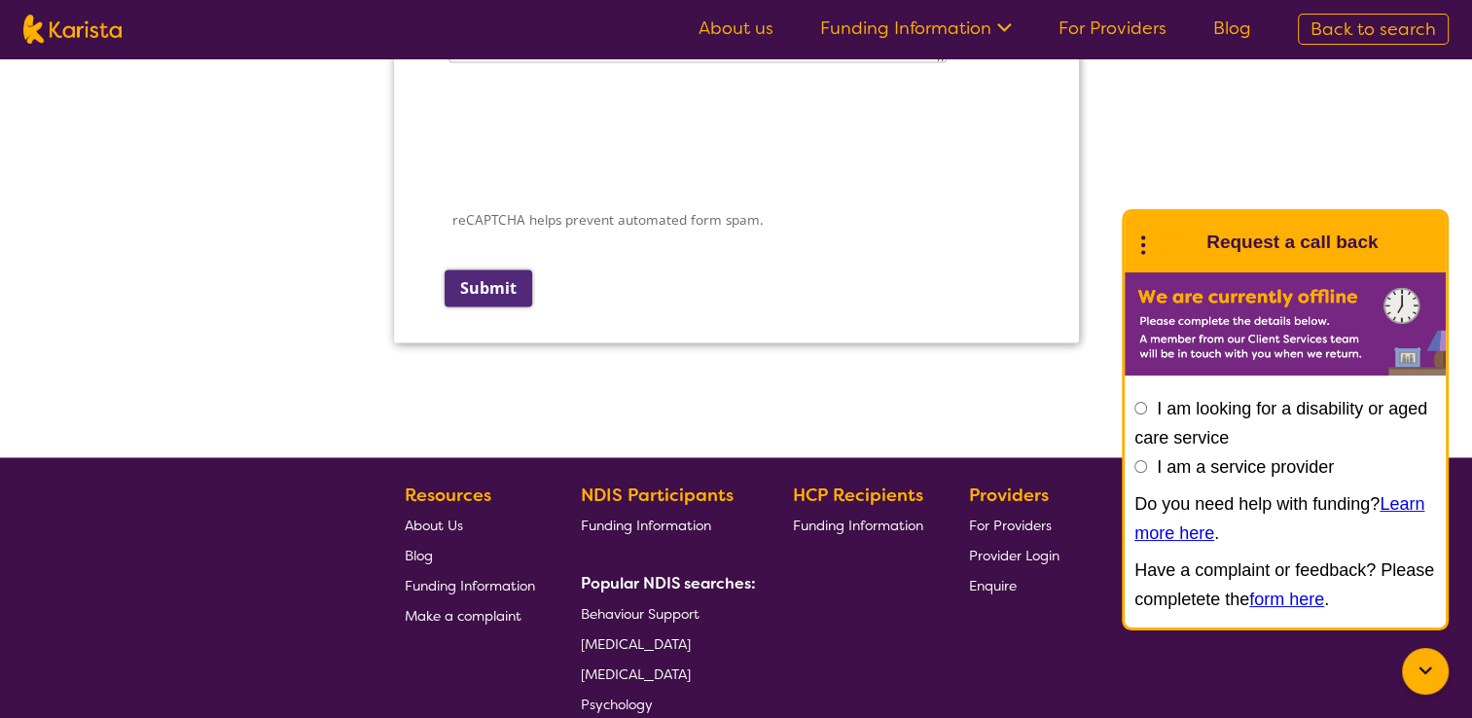
click at [513, 270] on input "Submit" at bounding box center [488, 288] width 88 height 37
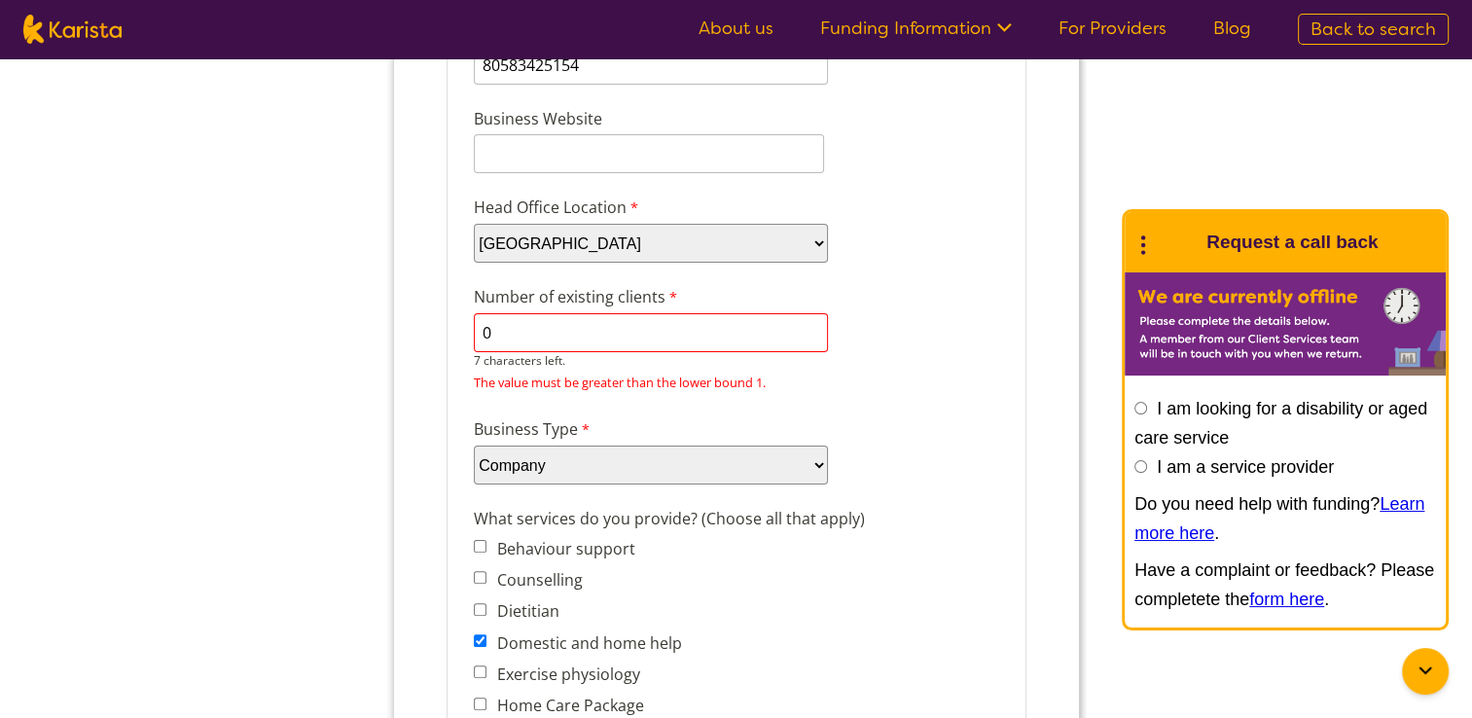
scroll to position [364, 0]
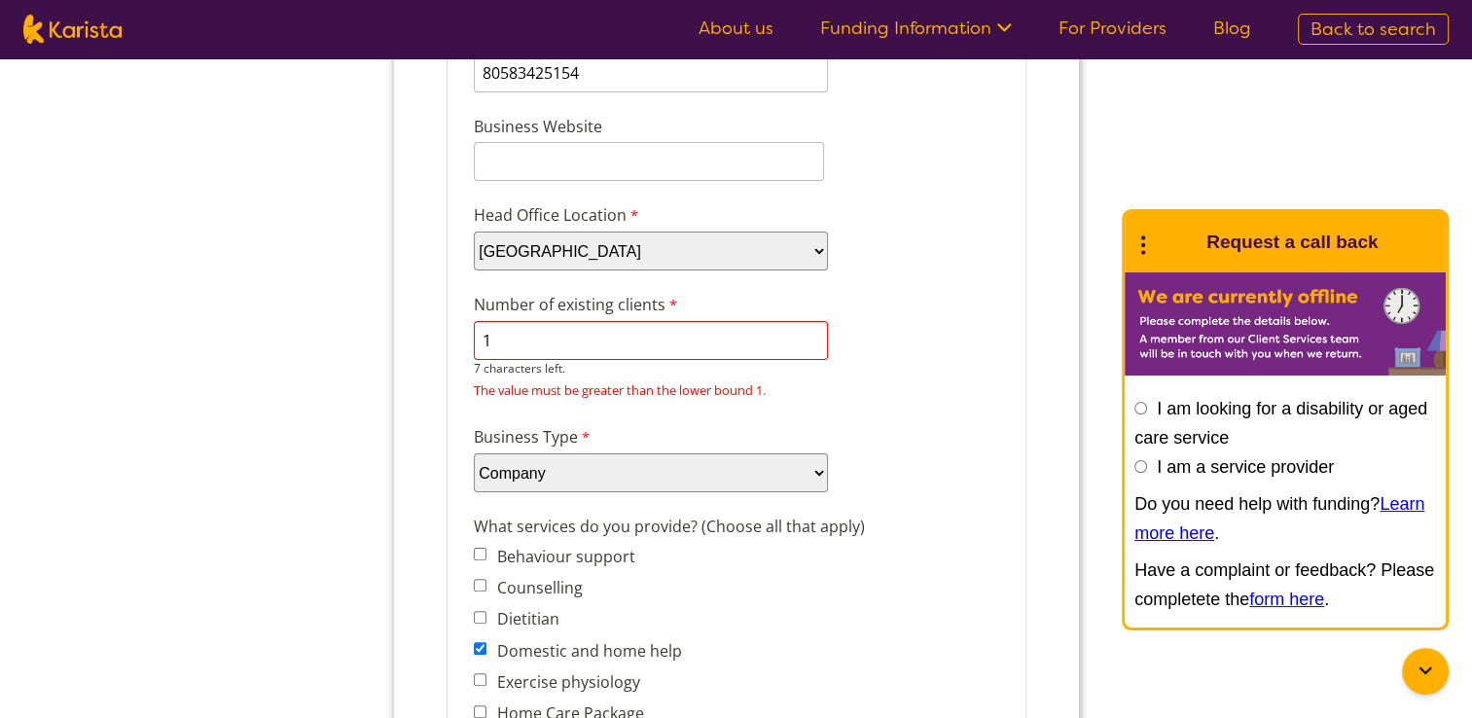
type input "1"
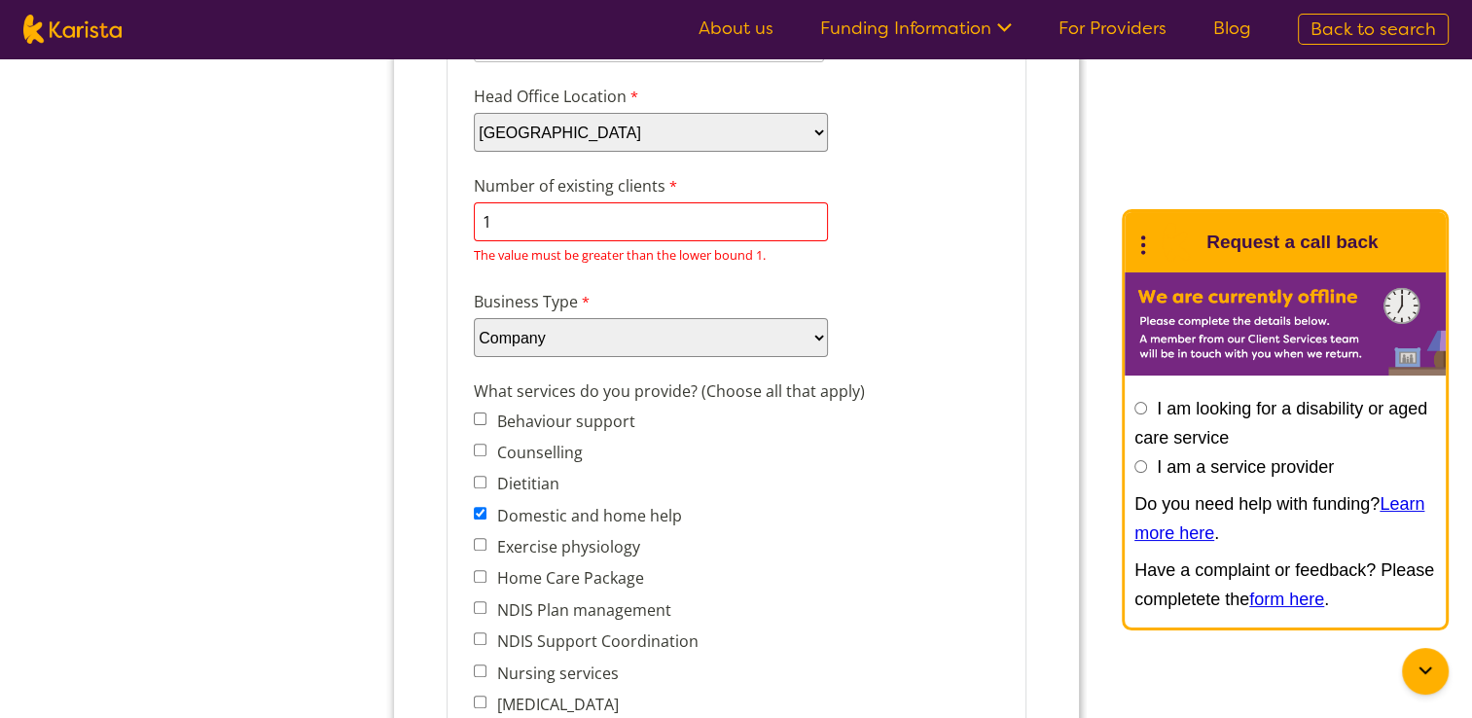
scroll to position [484, 0]
click at [659, 217] on input "1" at bounding box center [650, 220] width 354 height 39
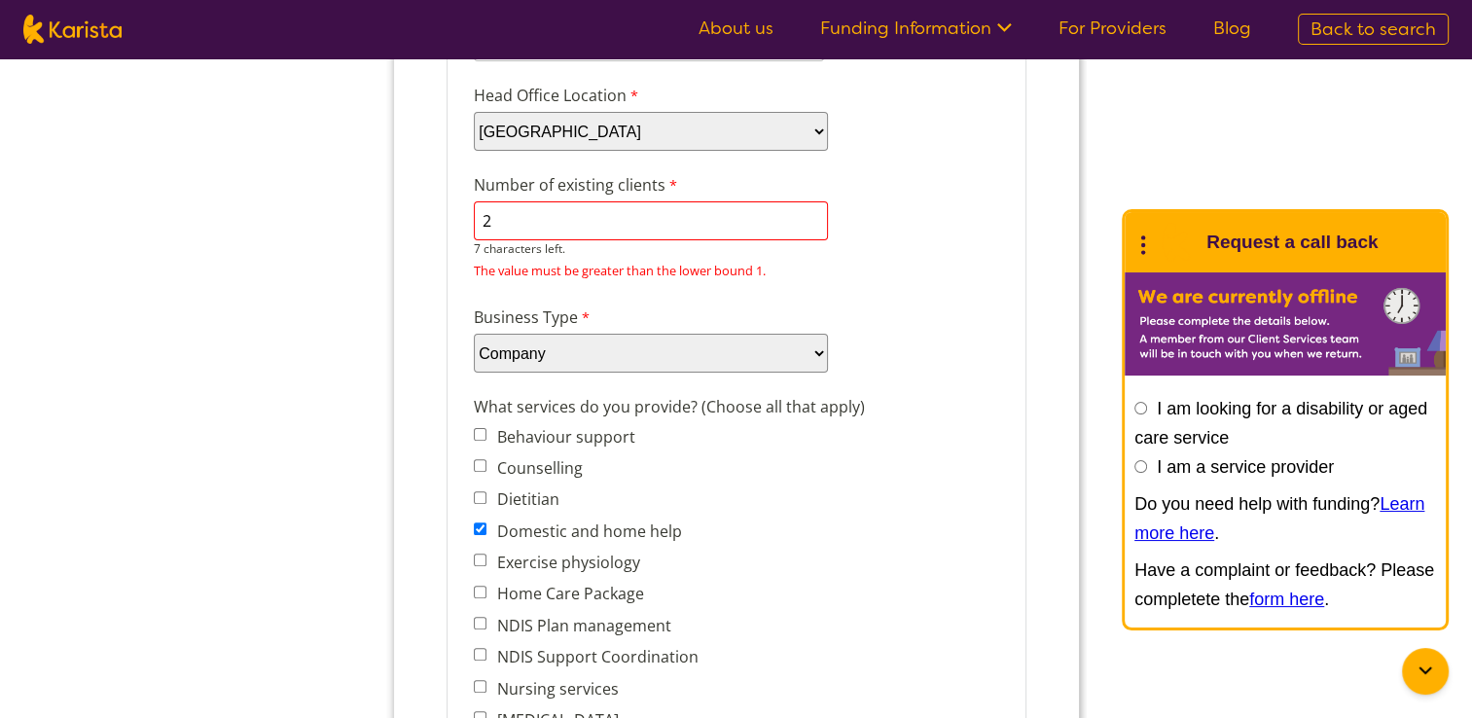
type input "2"
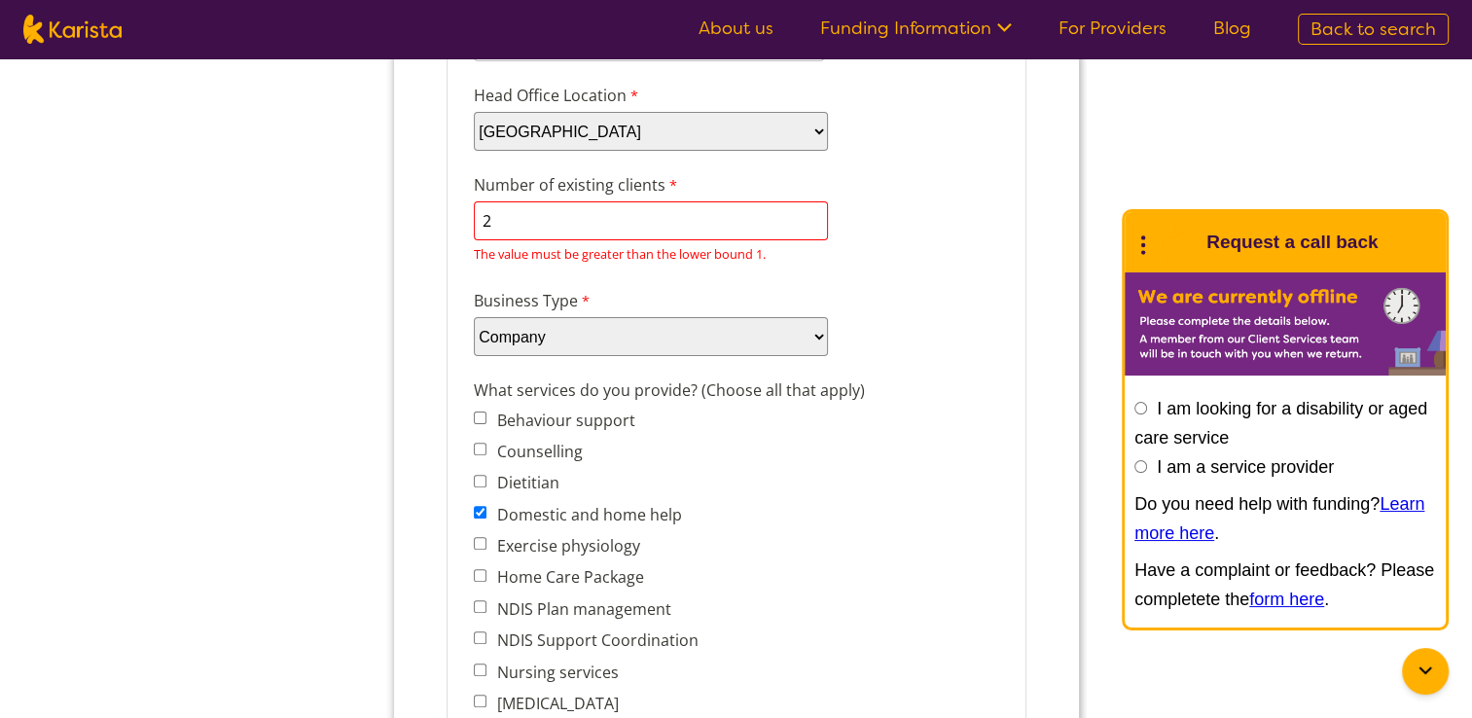
click at [691, 215] on input "2" at bounding box center [650, 220] width 354 height 39
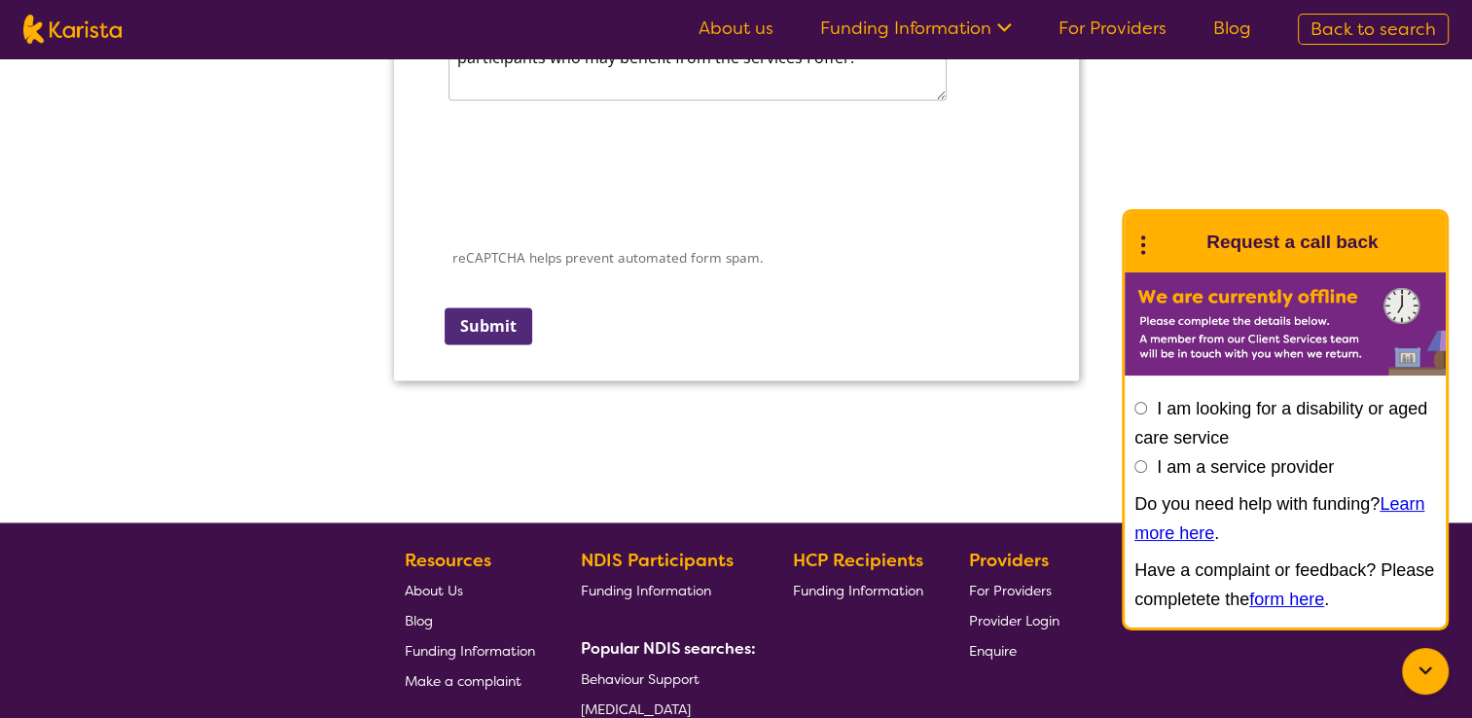
scroll to position [2843, 0]
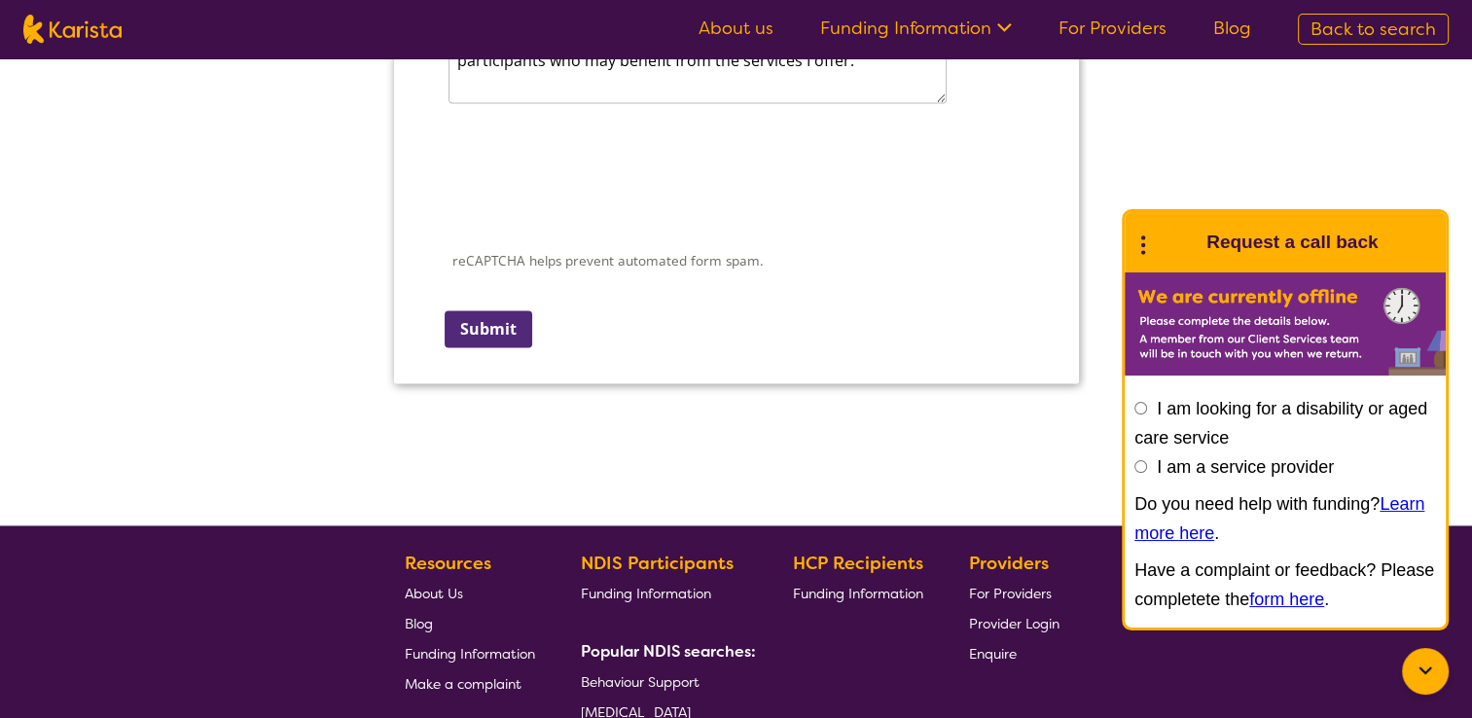
type input "1"
click at [497, 310] on input "Submit" at bounding box center [488, 328] width 88 height 37
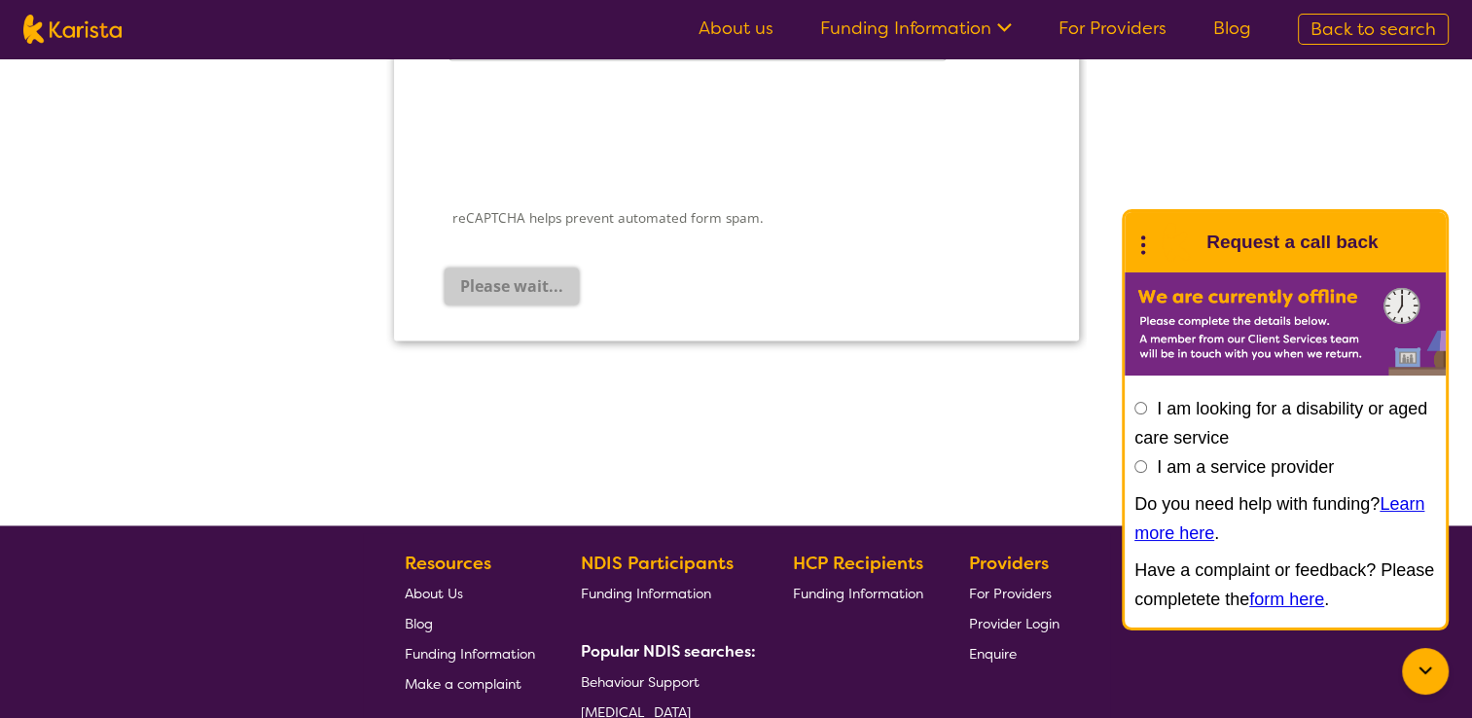
scroll to position [0, 0]
